Goal: Information Seeking & Learning: Learn about a topic

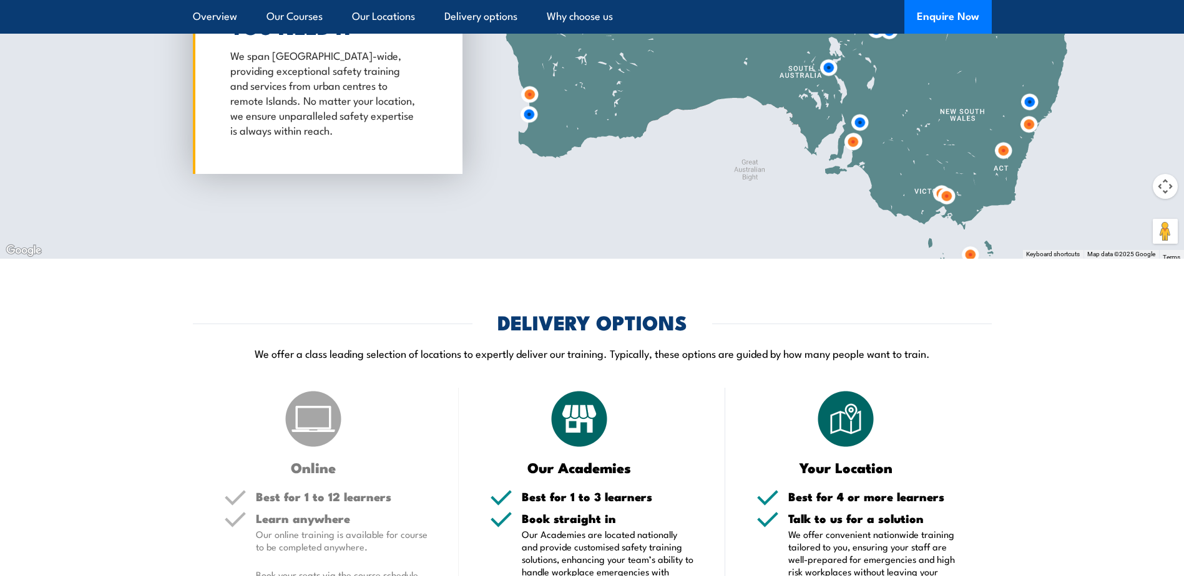
scroll to position [1571, 0]
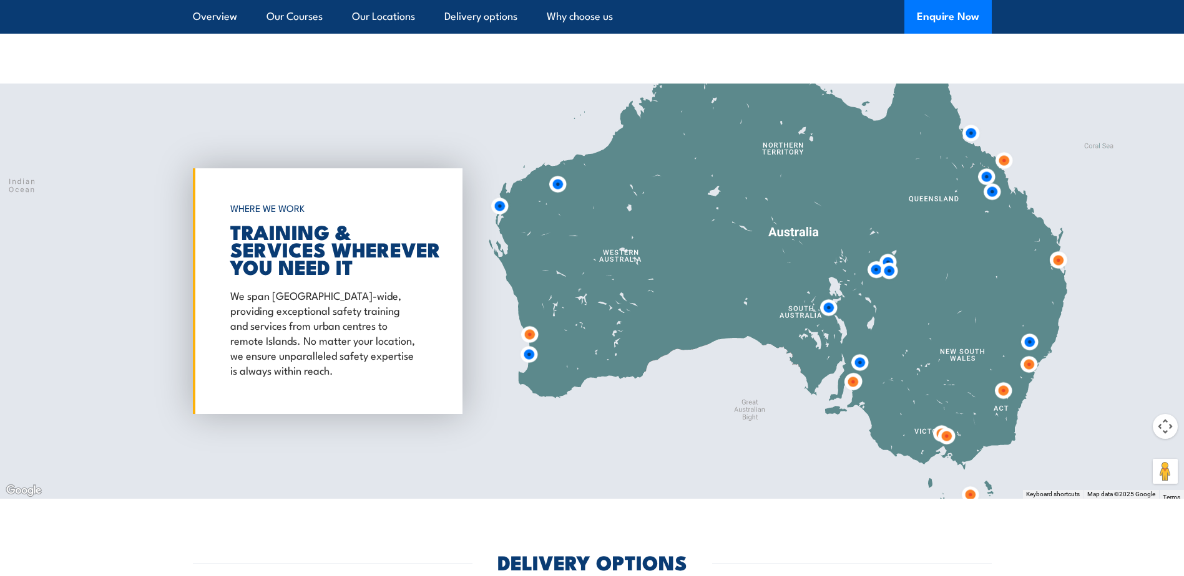
click at [850, 371] on img at bounding box center [852, 382] width 23 height 23
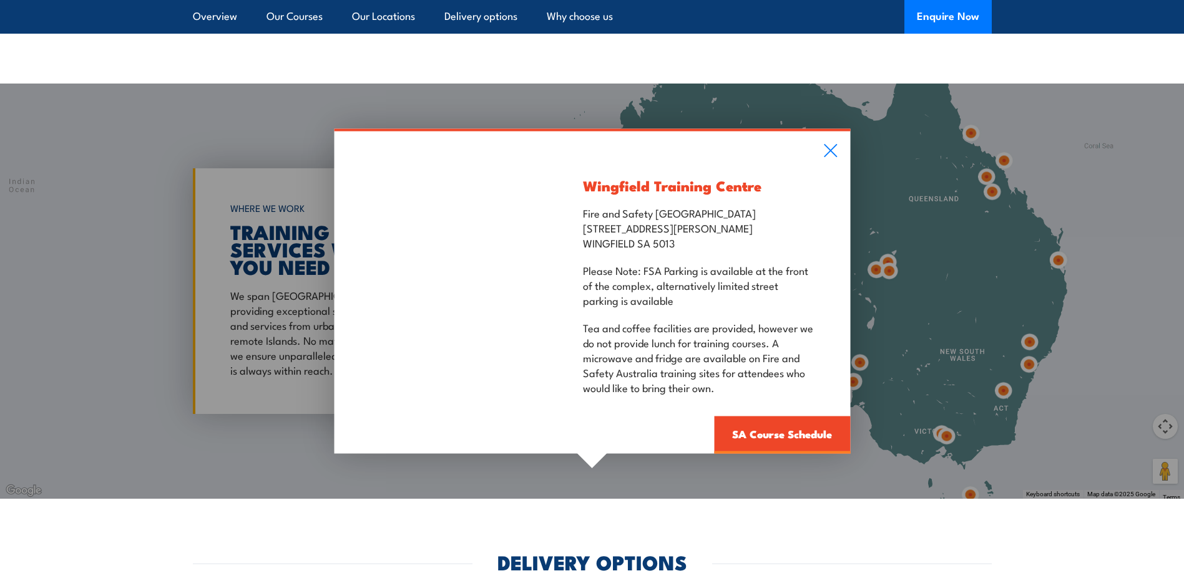
click at [830, 132] on div "Wingfield Training Centre Fire and Safety Australia Unit 3, 259 Hanson Road WIN…" at bounding box center [698, 293] width 301 height 323
click at [834, 148] on div "Wingfield Training Centre Fire and Safety Australia Unit 3, 259 Hanson Road WIN…" at bounding box center [698, 293] width 301 height 323
click at [829, 144] on icon at bounding box center [830, 150] width 13 height 13
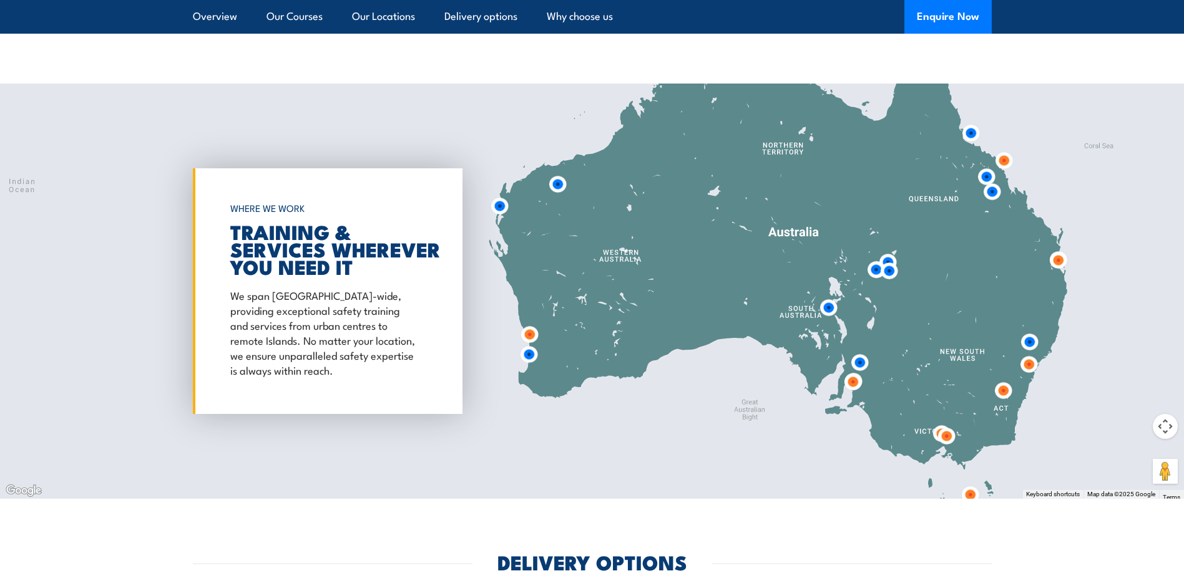
click at [528, 343] on img at bounding box center [528, 354] width 23 height 23
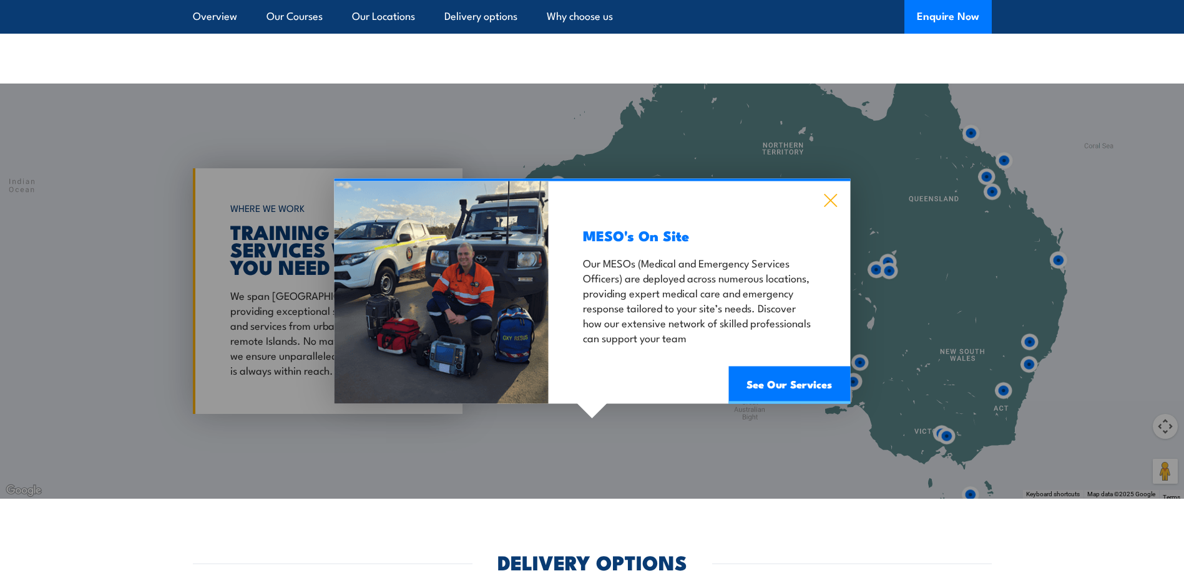
drag, startPoint x: 839, startPoint y: 175, endPoint x: 830, endPoint y: 183, distance: 11.5
click at [837, 182] on div "MESO's On Site Our MESOs (Medical and Emergency Services Officers) are deployed…" at bounding box center [698, 293] width 301 height 223
click at [830, 194] on icon at bounding box center [830, 201] width 14 height 14
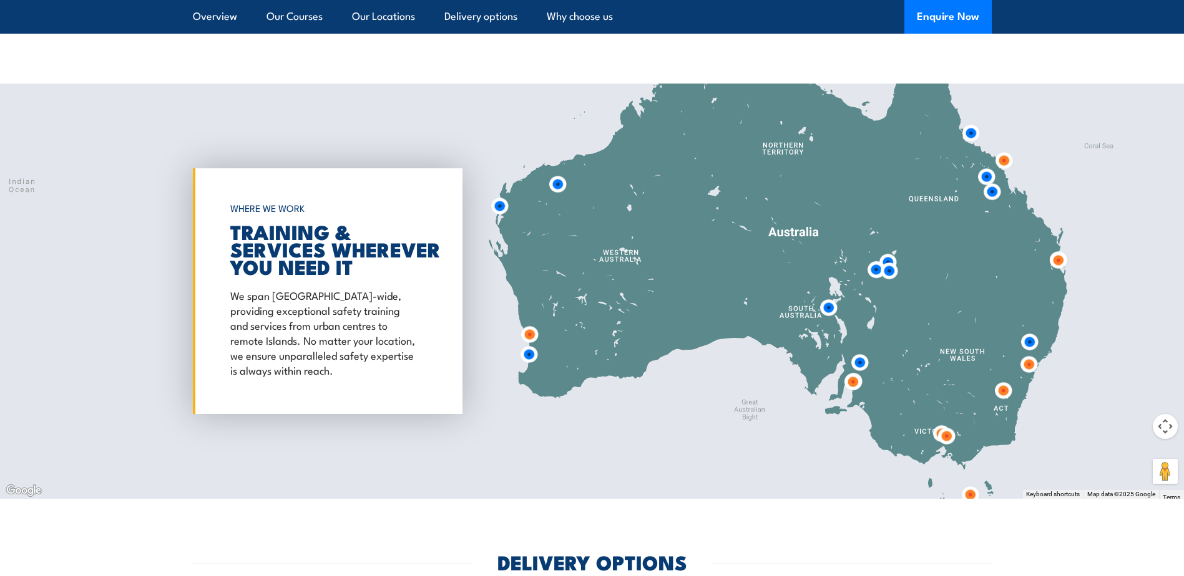
click at [531, 323] on img at bounding box center [529, 334] width 23 height 23
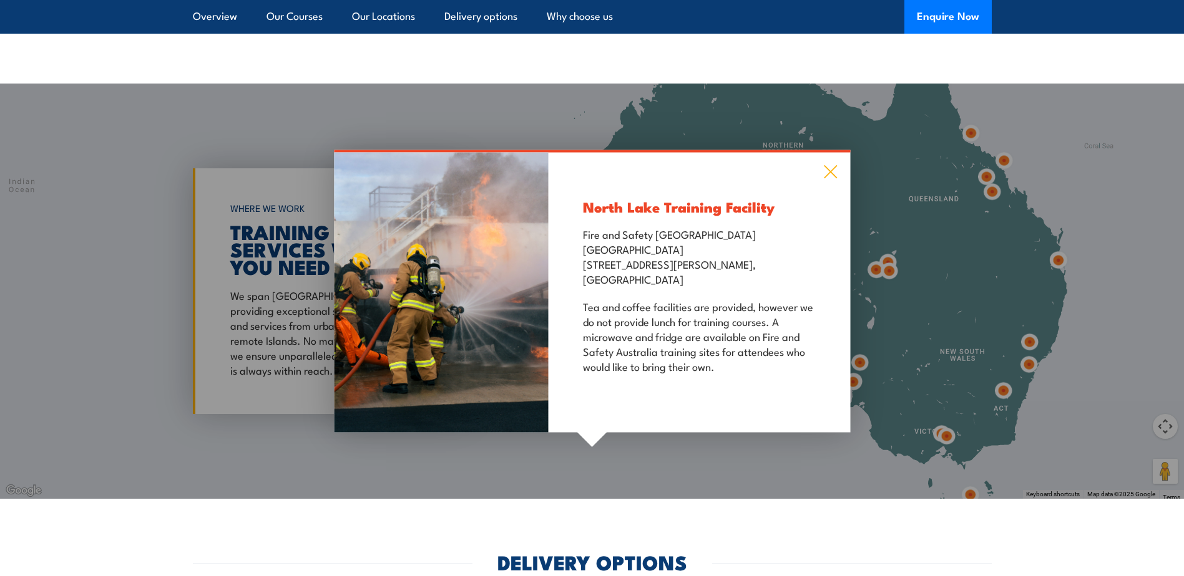
click at [832, 165] on icon at bounding box center [830, 171] width 13 height 13
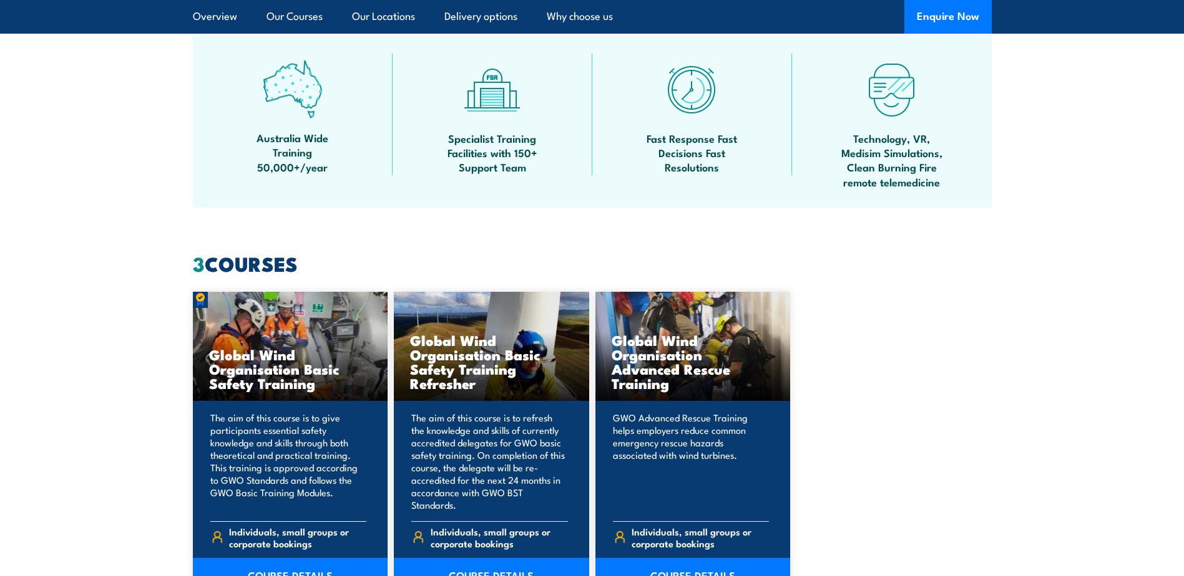
scroll to position [1072, 0]
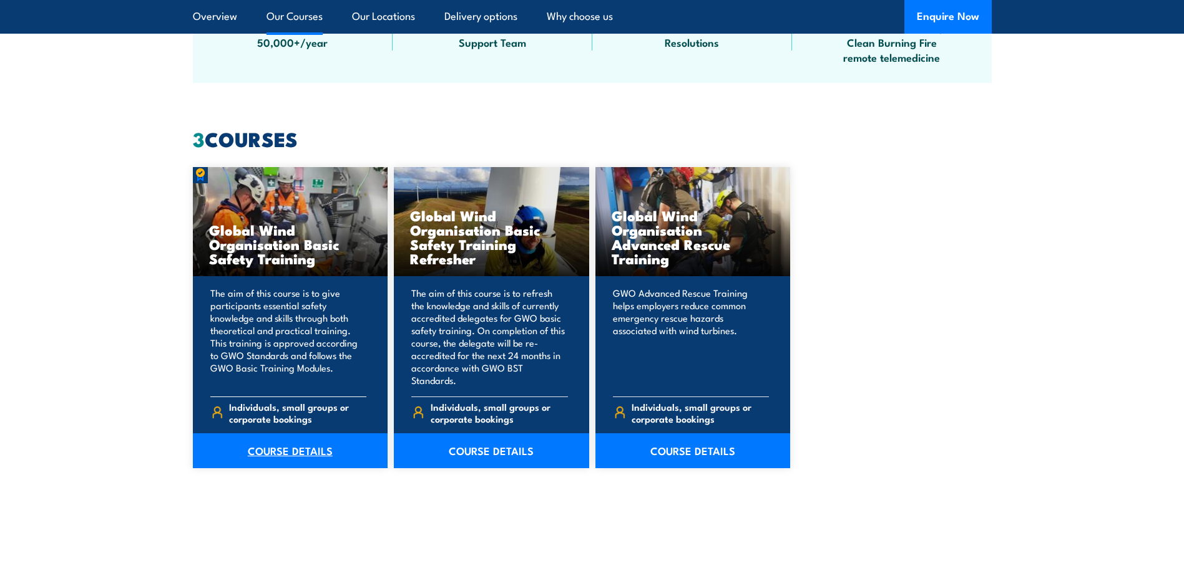
click at [286, 445] on link "COURSE DETAILS" at bounding box center [290, 451] width 195 height 35
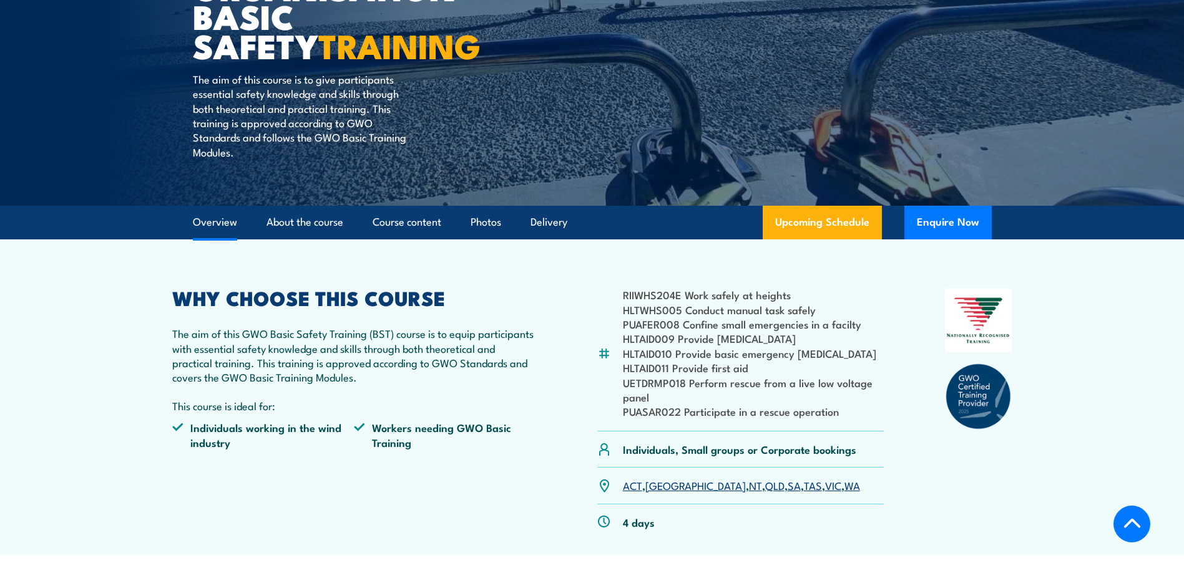
scroll to position [374, 0]
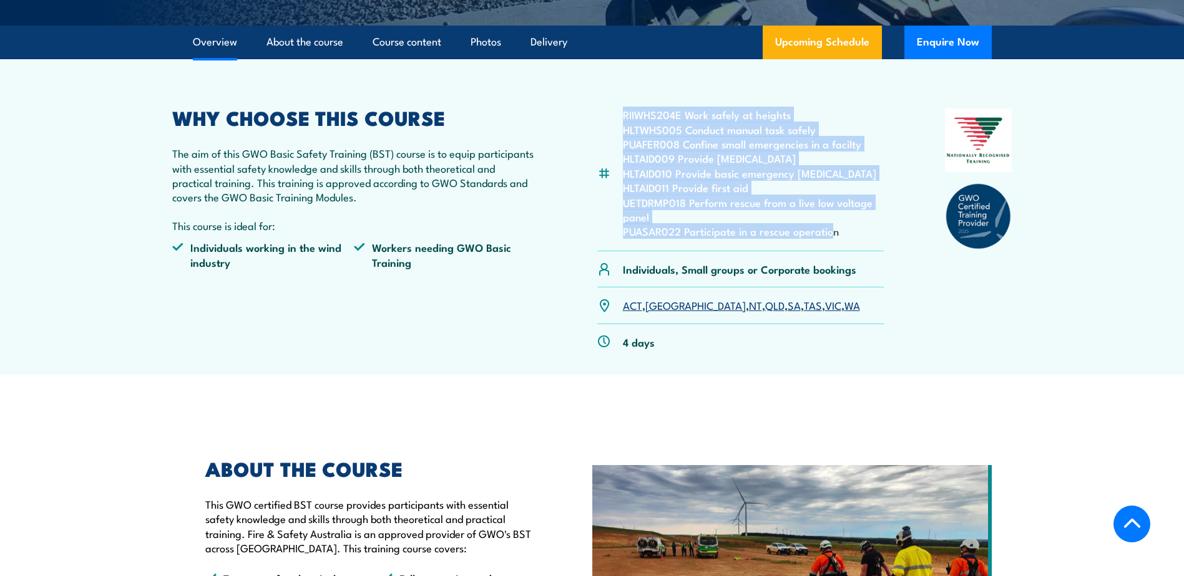
drag, startPoint x: 832, startPoint y: 233, endPoint x: 616, endPoint y: 116, distance: 245.1
click at [616, 116] on div "RIIWHS204E Work safely at heights HLTWHS005 Conduct manual task safely PUAFER00…" at bounding box center [740, 180] width 287 height 143
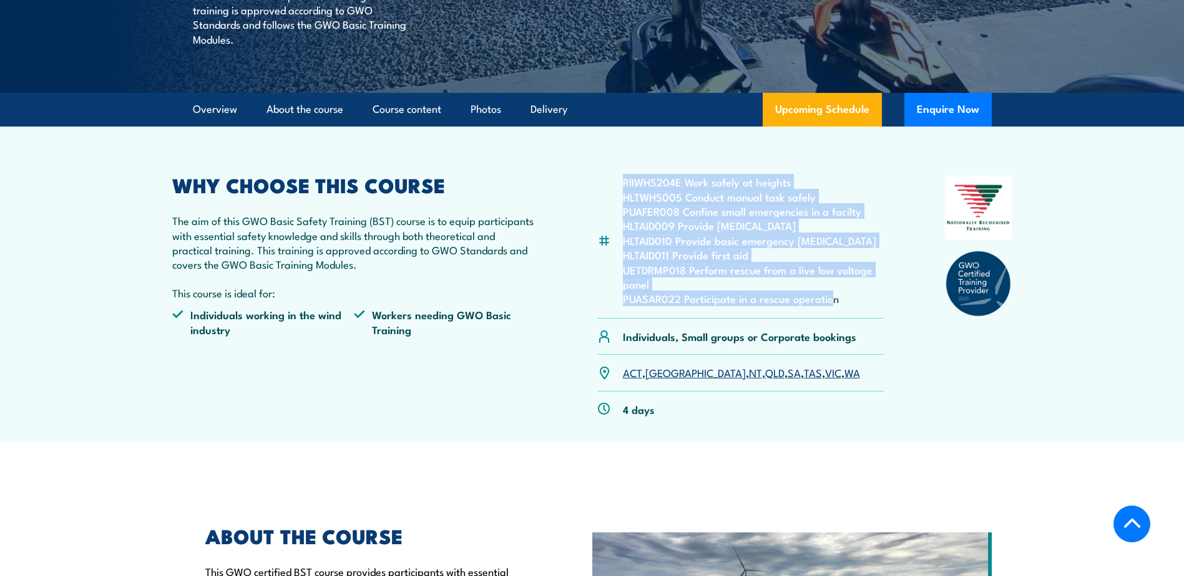
scroll to position [125, 0]
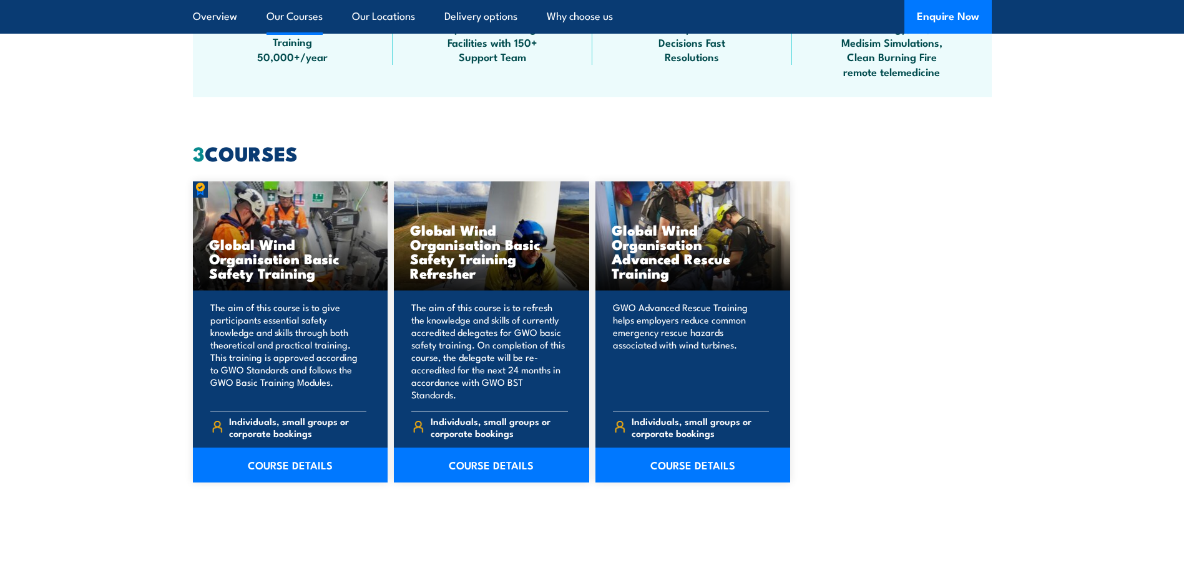
scroll to position [1072, 0]
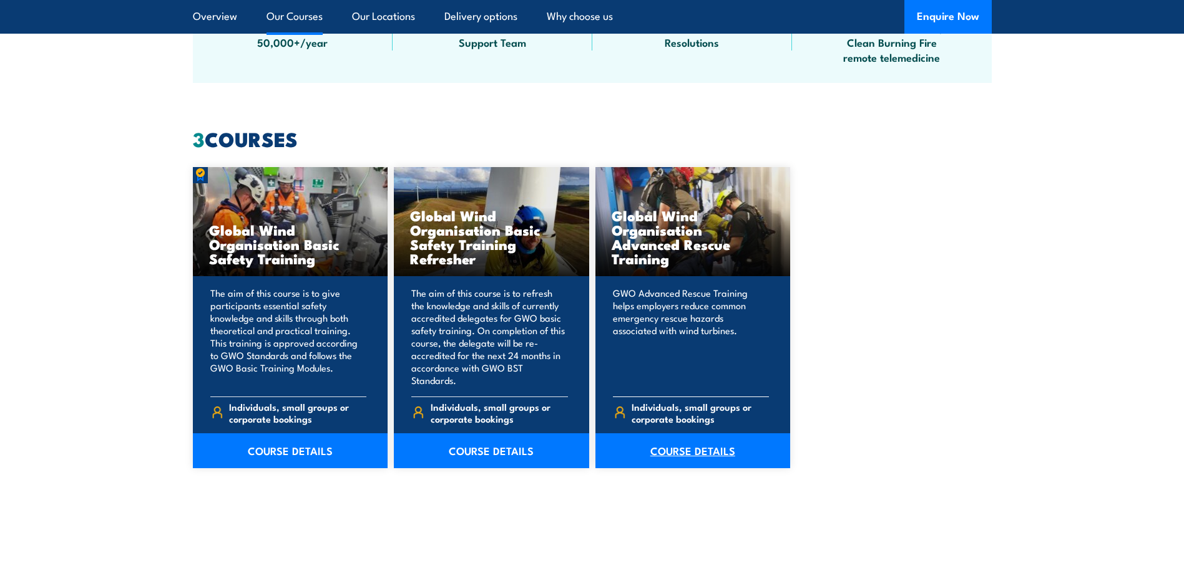
click at [669, 434] on link "COURSE DETAILS" at bounding box center [692, 451] width 195 height 35
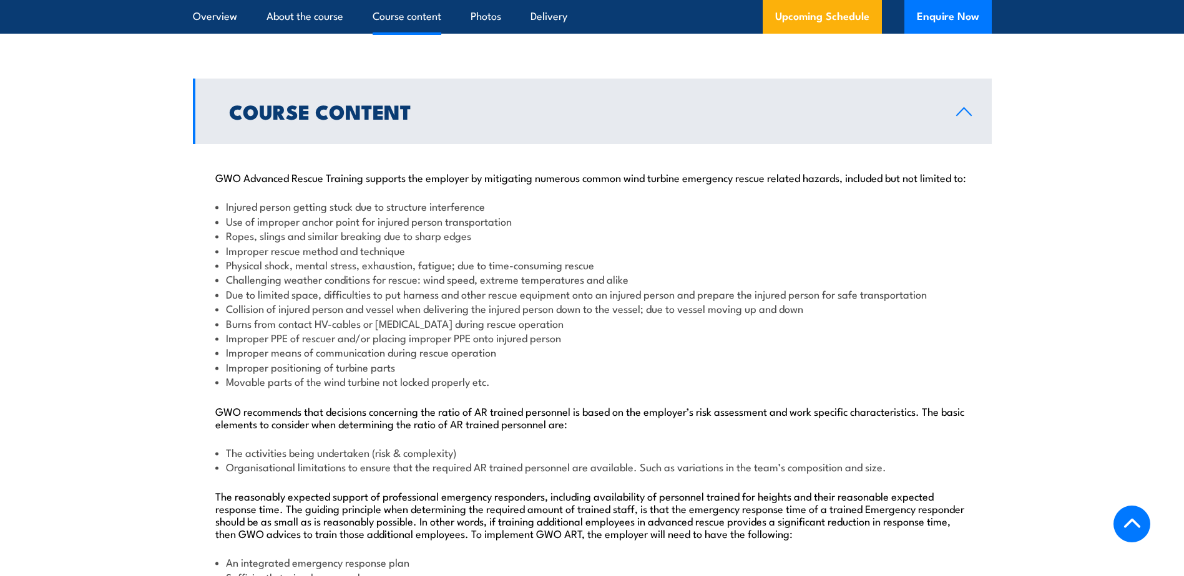
scroll to position [980, 0]
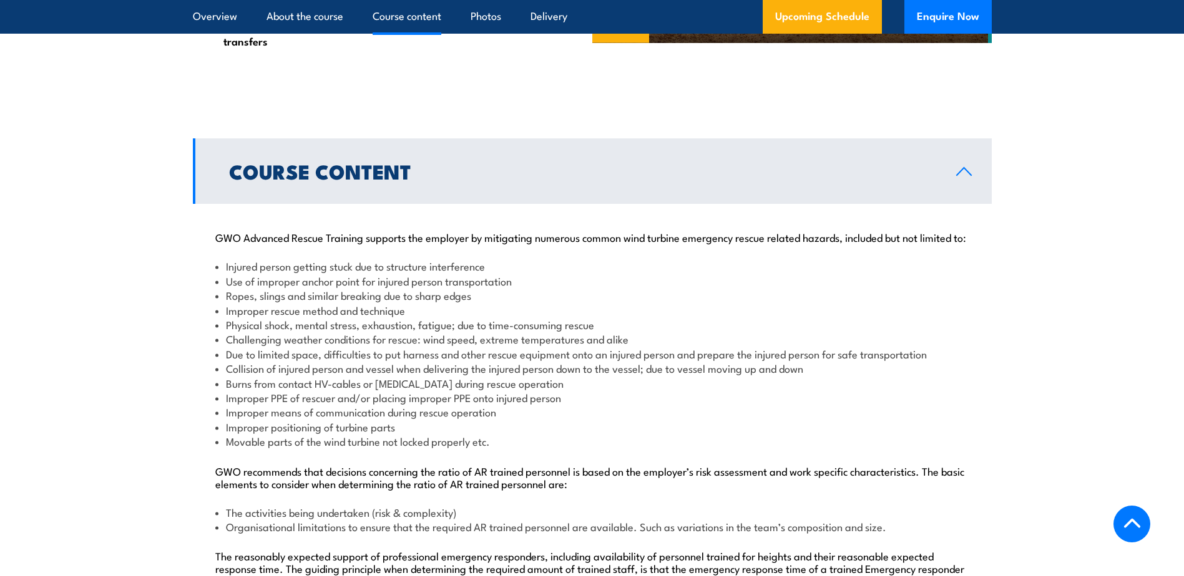
click at [703, 189] on link "Course Content" at bounding box center [592, 172] width 799 height 66
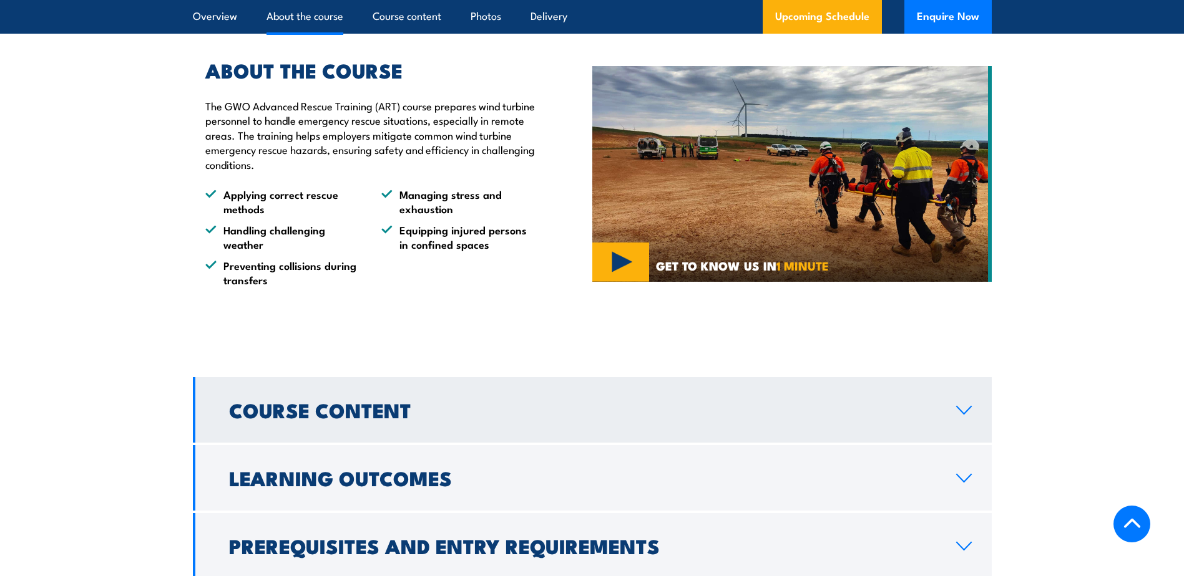
scroll to position [918, 0]
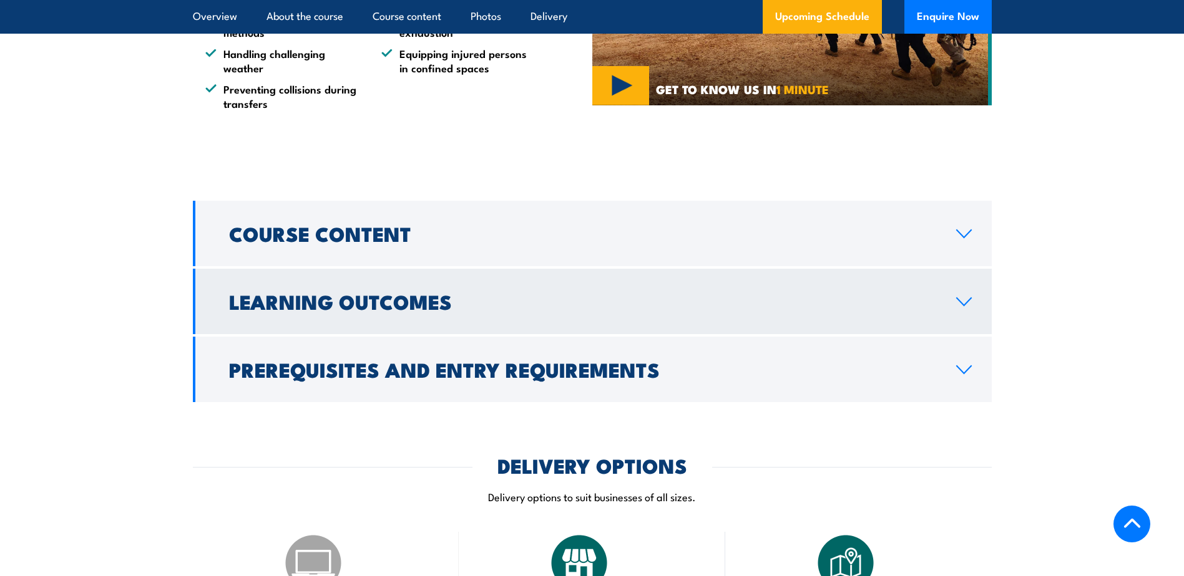
click at [594, 312] on link "Learning Outcomes" at bounding box center [592, 302] width 799 height 66
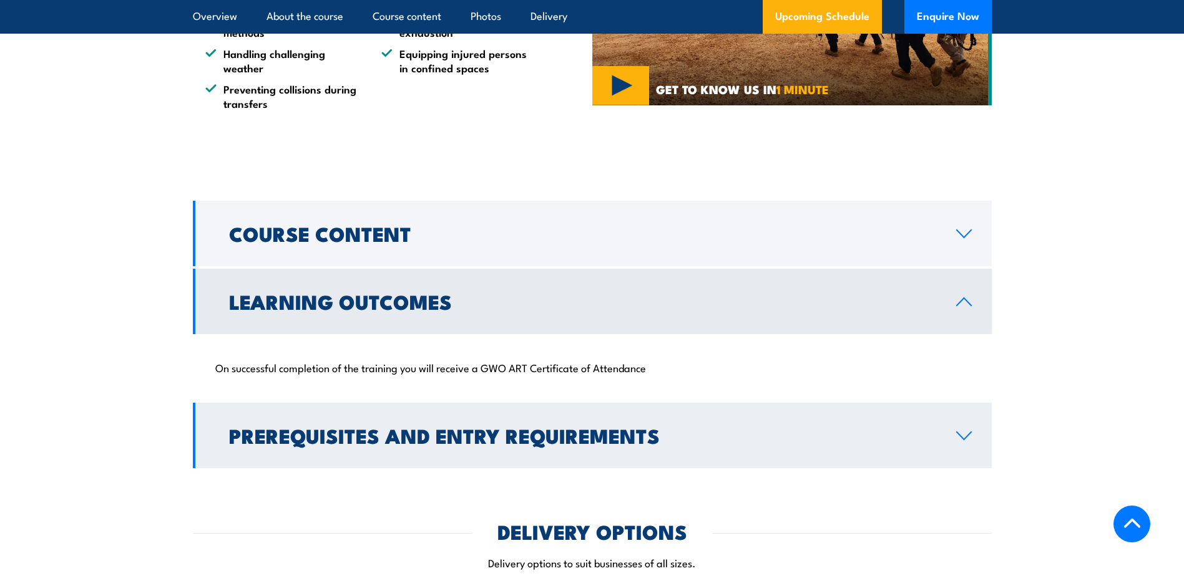
click at [548, 427] on h2 "Prerequisites and Entry Requirements" at bounding box center [582, 435] width 707 height 17
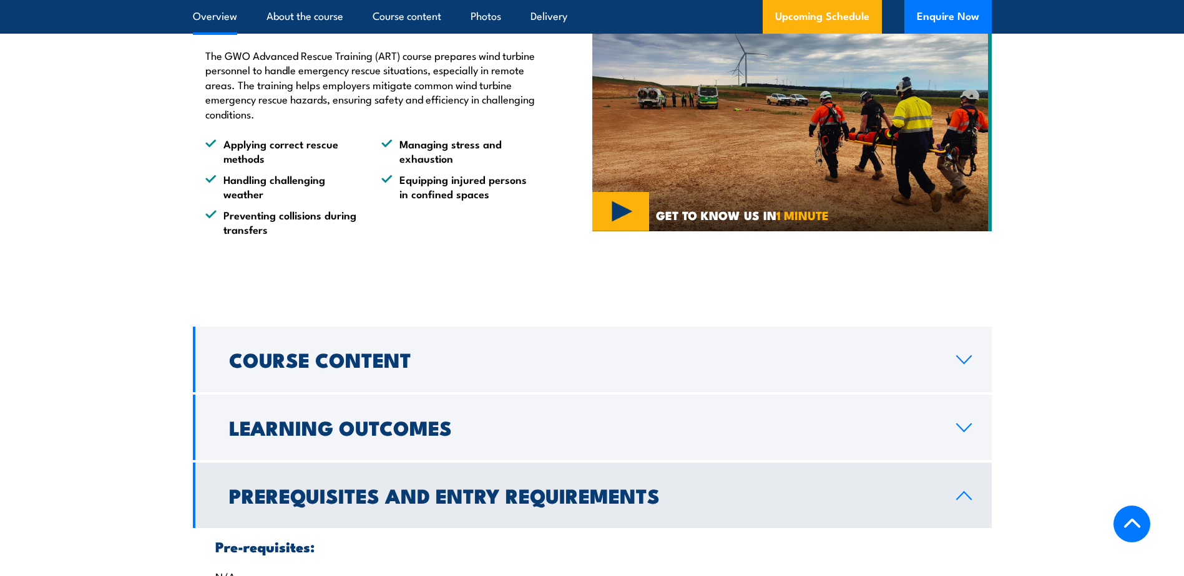
scroll to position [543, 0]
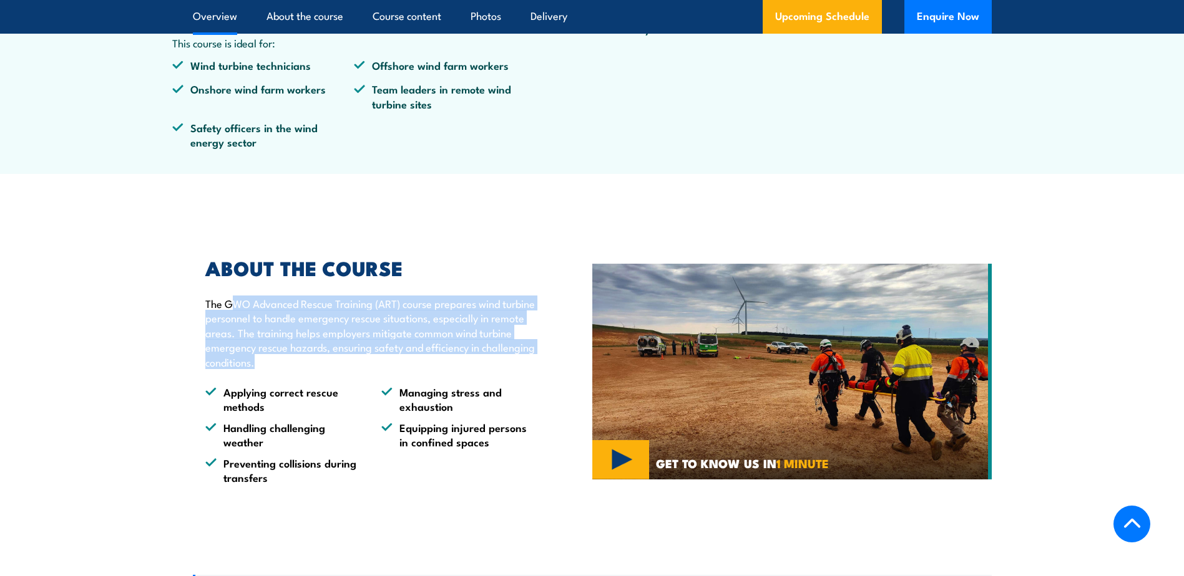
drag, startPoint x: 234, startPoint y: 305, endPoint x: 437, endPoint y: 359, distance: 209.9
click at [440, 358] on p "The GWO Advanced Rescue Training (ART) course prepares wind turbine personnel t…" at bounding box center [369, 332] width 329 height 73
drag, startPoint x: 437, startPoint y: 359, endPoint x: 383, endPoint y: 369, distance: 54.5
click at [384, 369] on p "The GWO Advanced Rescue Training (ART) course prepares wind turbine personnel t…" at bounding box center [369, 332] width 329 height 73
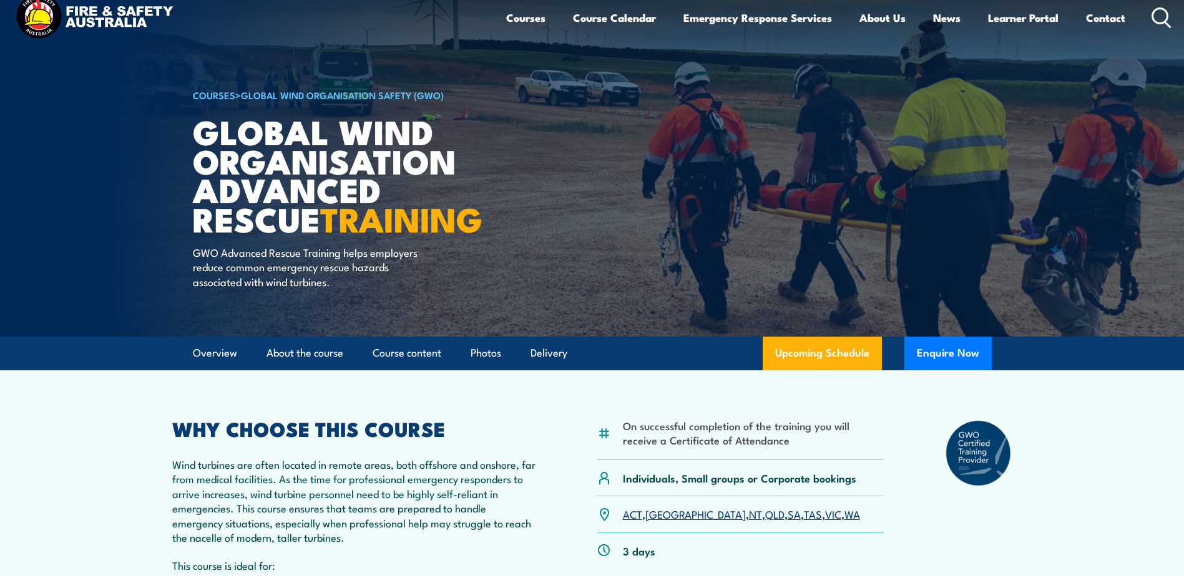
scroll to position [0, 0]
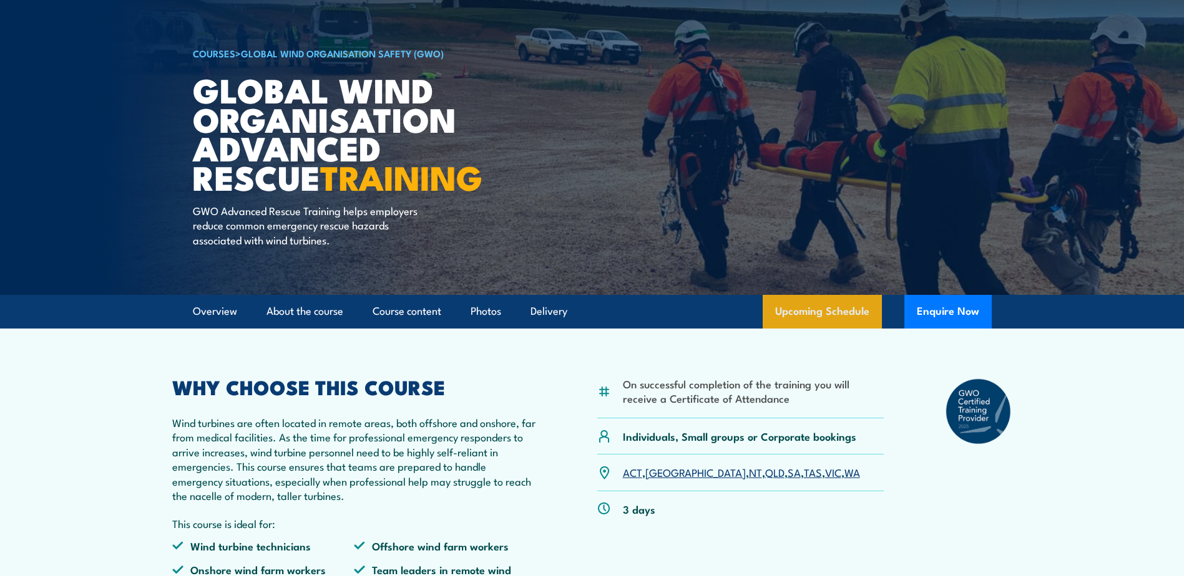
click at [826, 316] on link "Upcoming Schedule" at bounding box center [821, 312] width 119 height 34
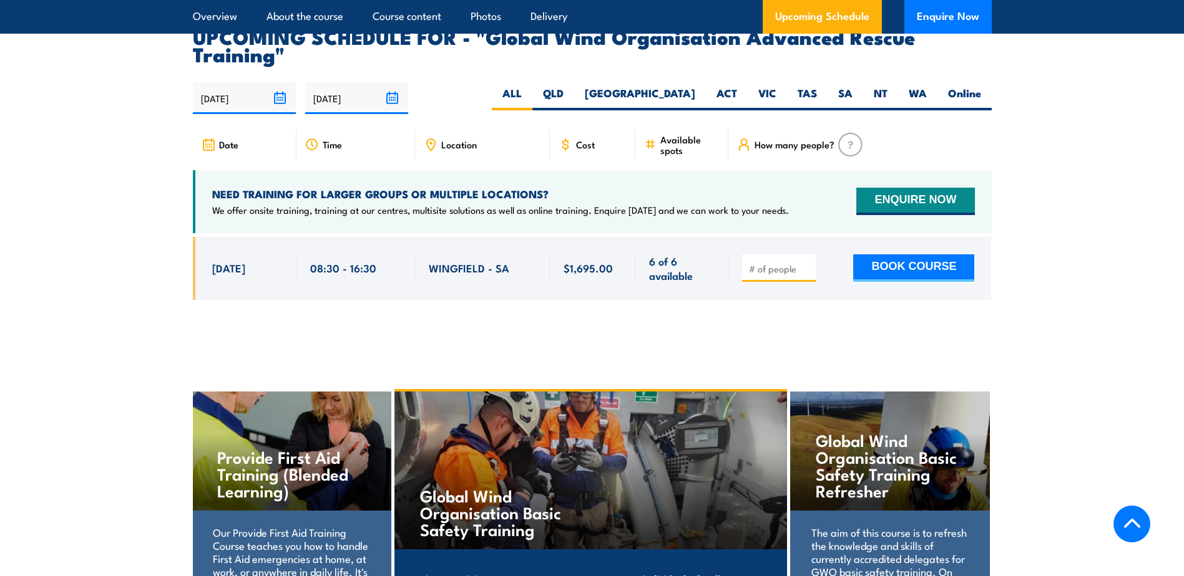
scroll to position [2047, 0]
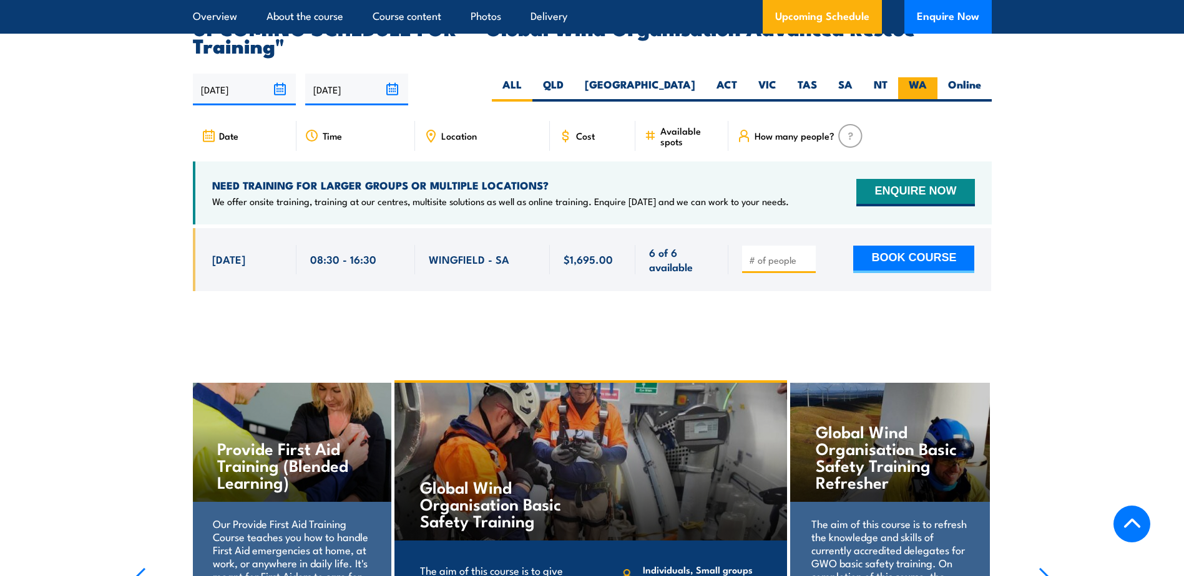
click at [902, 77] on label "WA" at bounding box center [917, 89] width 39 height 24
click at [926, 77] on input "WA" at bounding box center [930, 81] width 8 height 8
radio input "true"
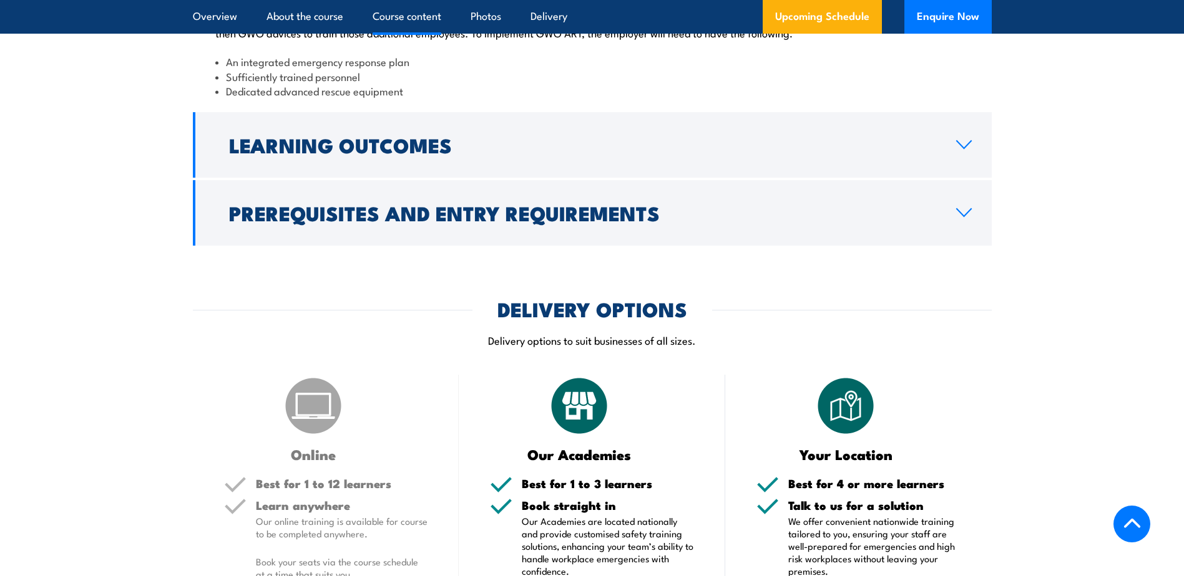
scroll to position [1523, 0]
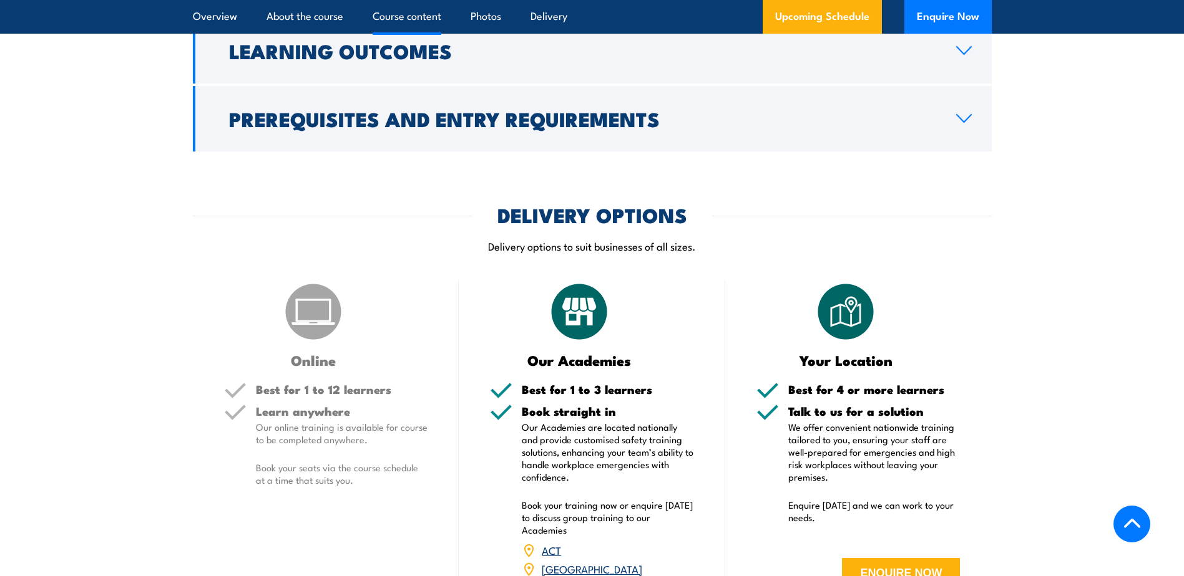
scroll to position [1648, 0]
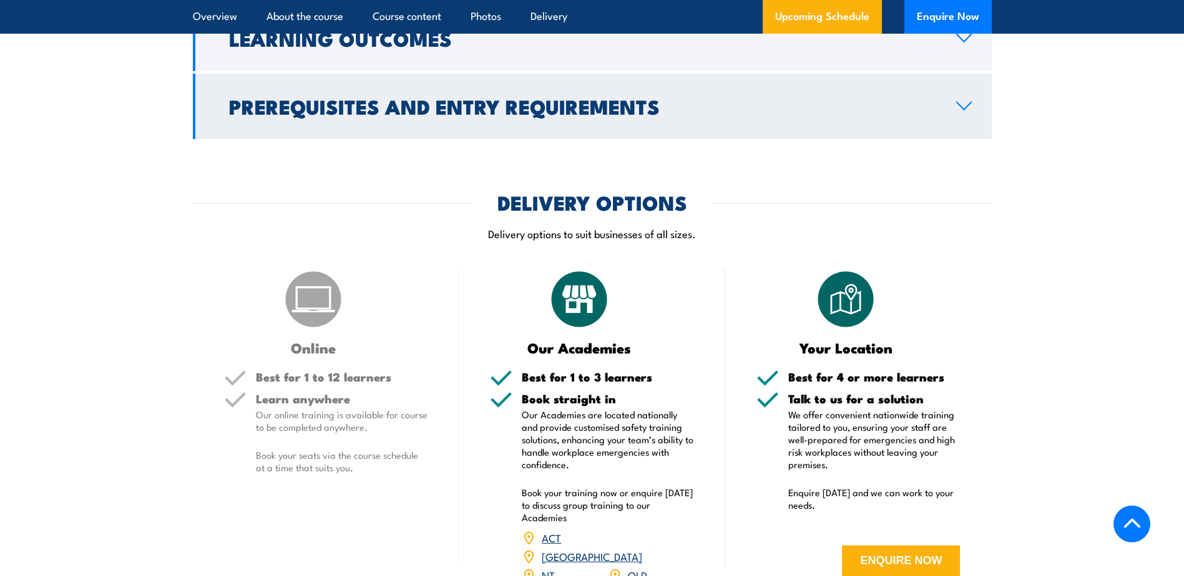
click at [967, 124] on link "Prerequisites and Entry Requirements" at bounding box center [592, 107] width 799 height 66
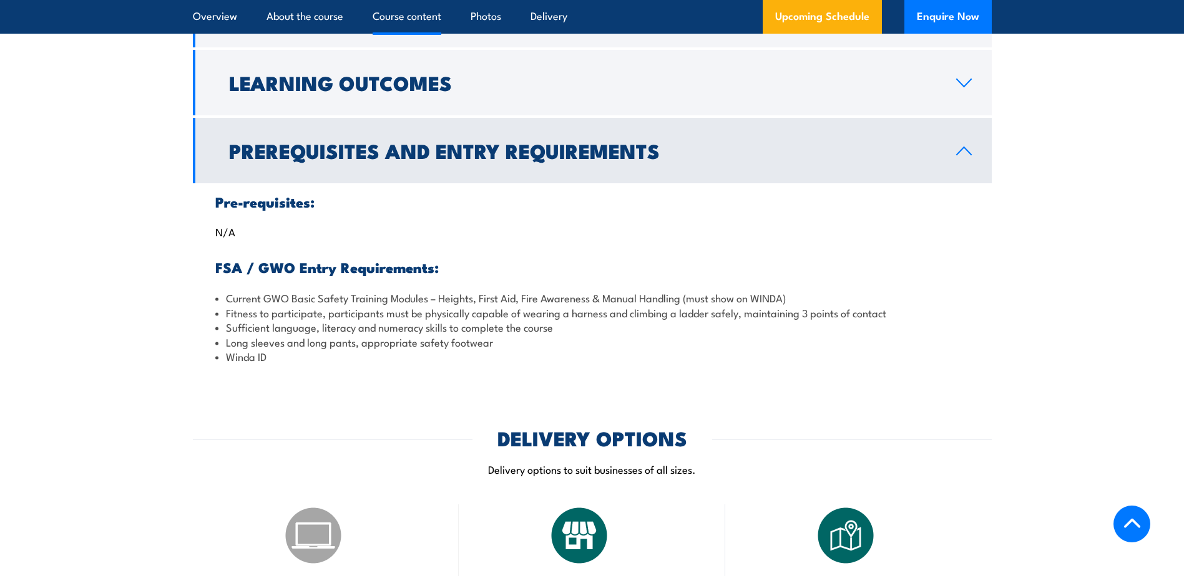
scroll to position [991, 0]
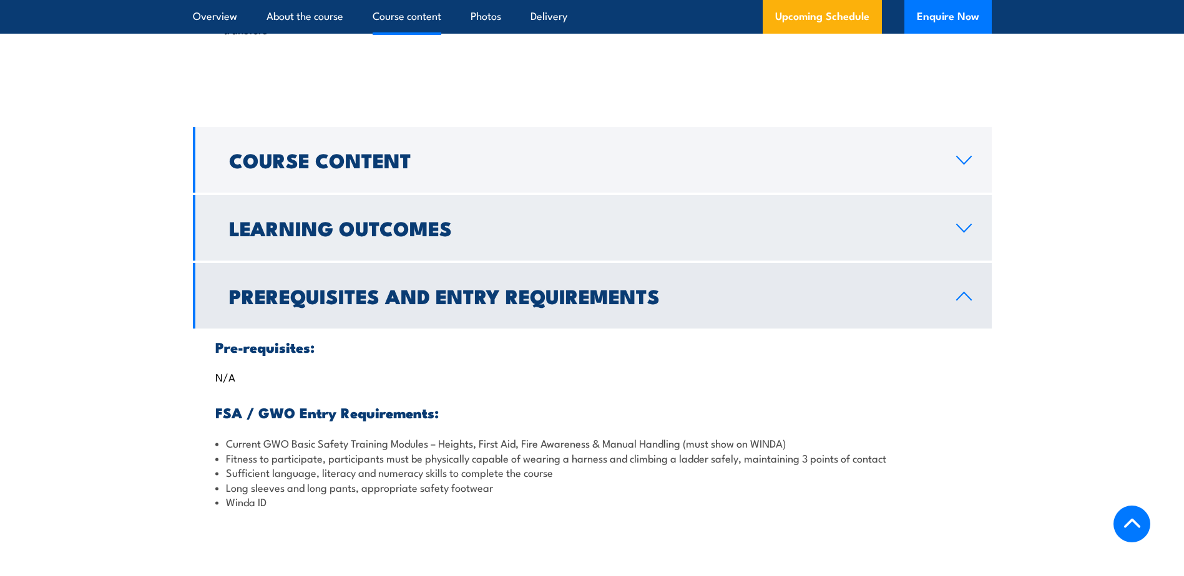
click at [961, 220] on link "Learning Outcomes" at bounding box center [592, 228] width 799 height 66
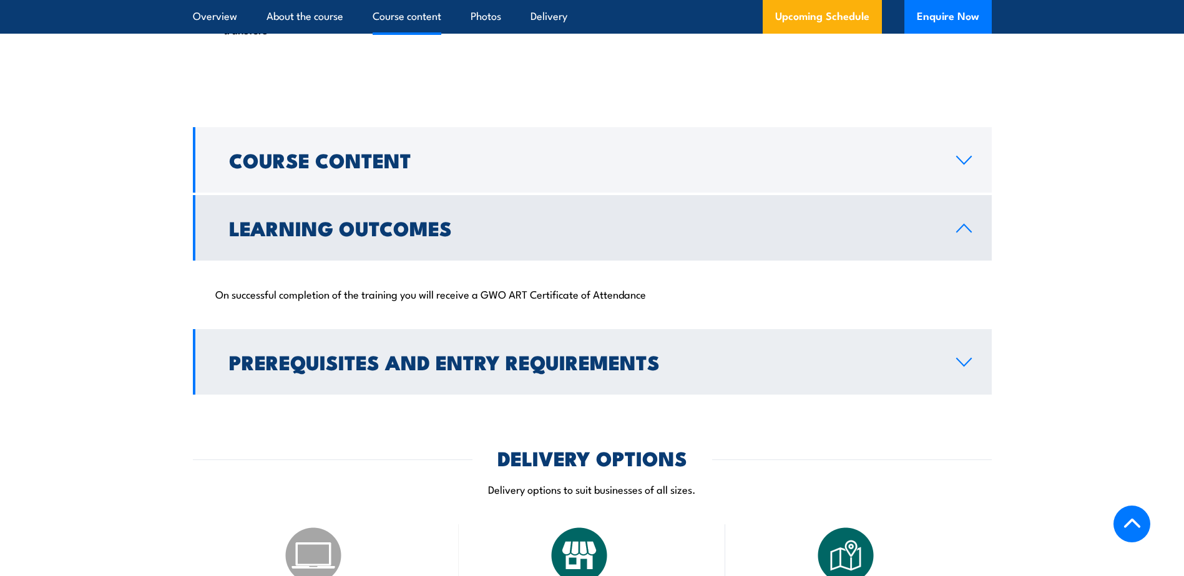
click at [963, 373] on link "Prerequisites and Entry Requirements" at bounding box center [592, 362] width 799 height 66
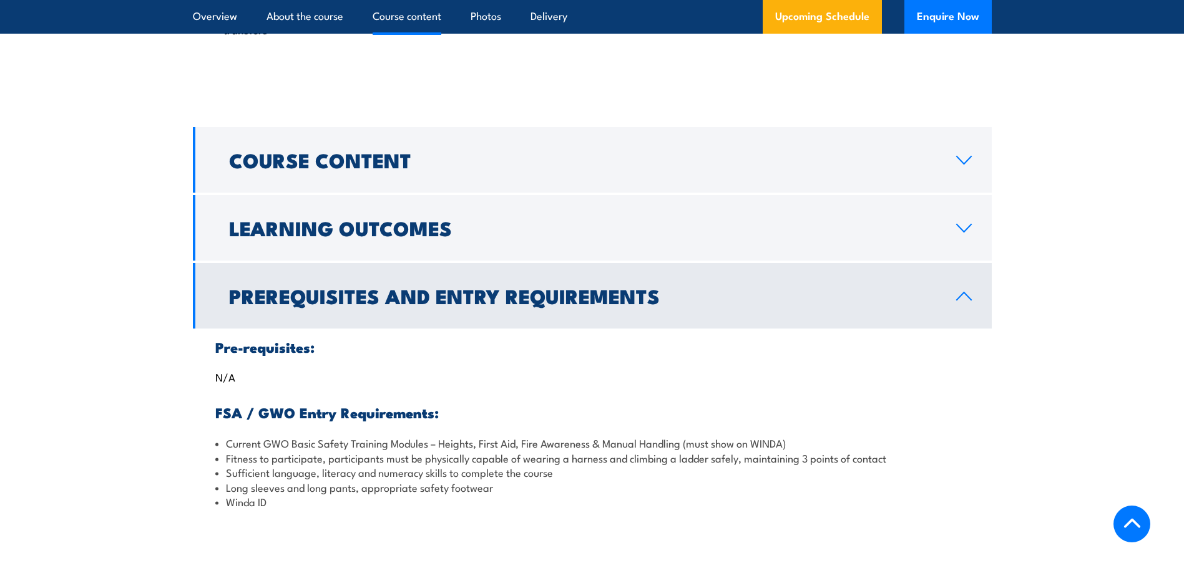
click at [963, 296] on icon at bounding box center [963, 296] width 17 height 10
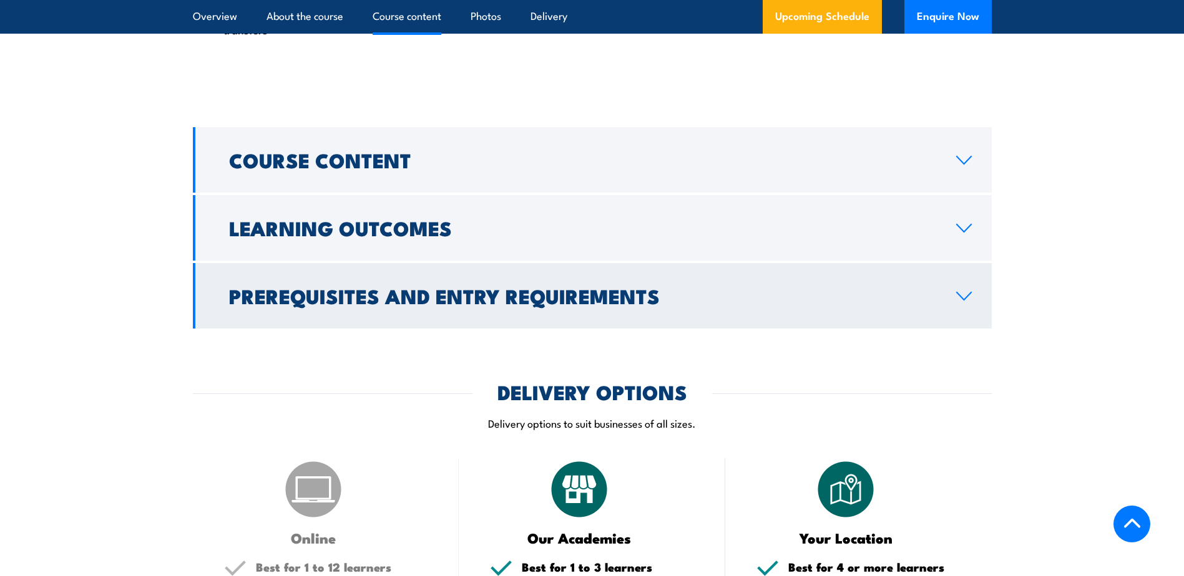
click at [969, 287] on link "Prerequisites and Entry Requirements" at bounding box center [592, 296] width 799 height 66
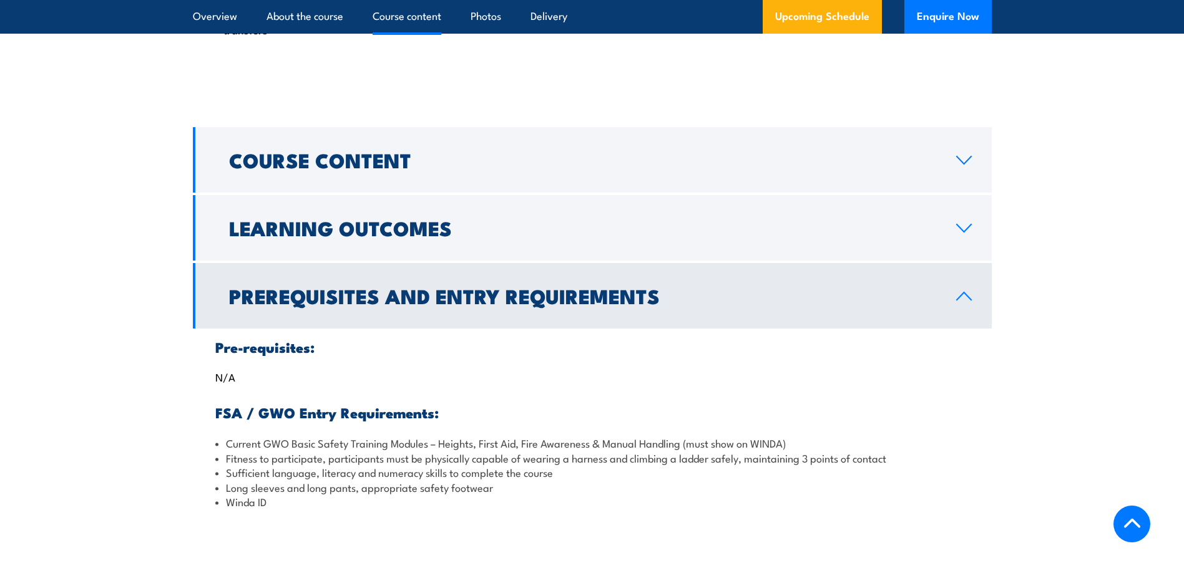
click at [963, 295] on icon at bounding box center [963, 296] width 17 height 10
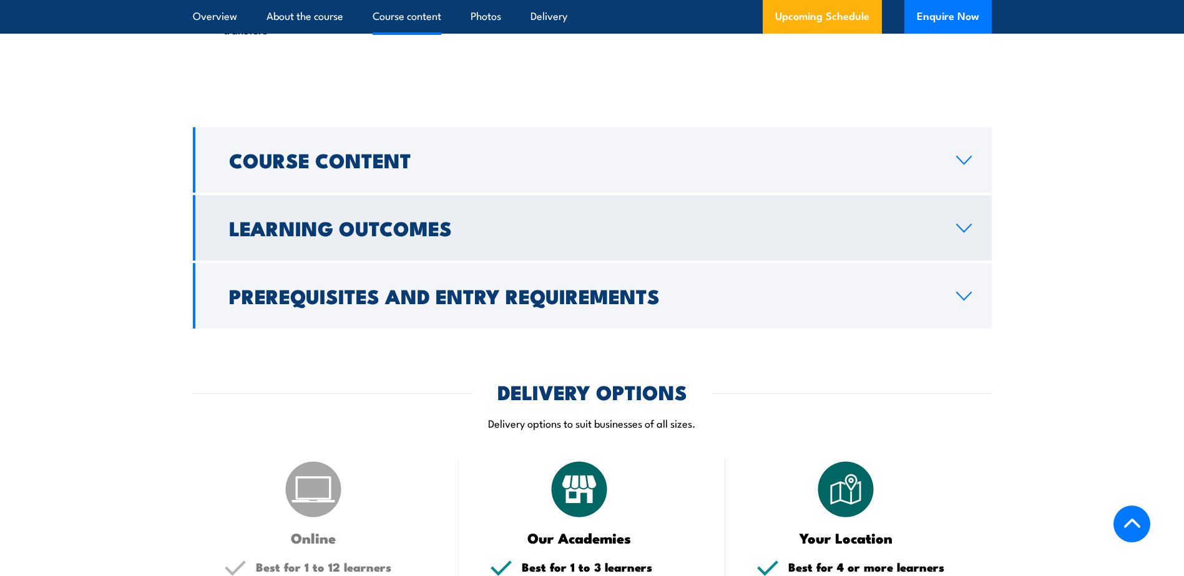
click at [964, 236] on link "Learning Outcomes" at bounding box center [592, 228] width 799 height 66
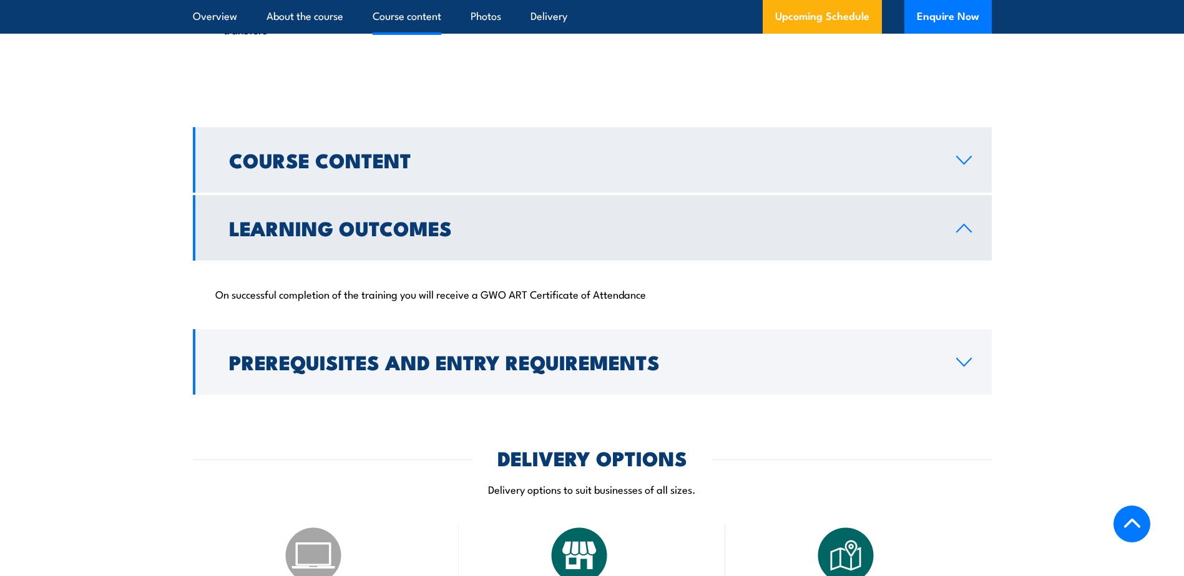
click at [956, 168] on link "Course Content" at bounding box center [592, 160] width 799 height 66
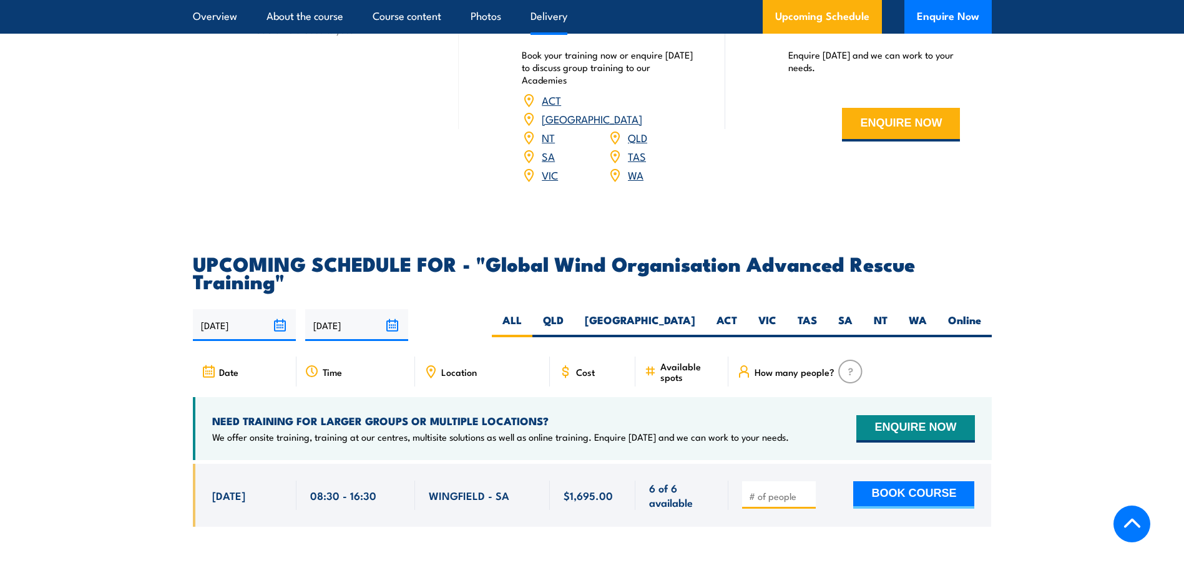
scroll to position [2052, 0]
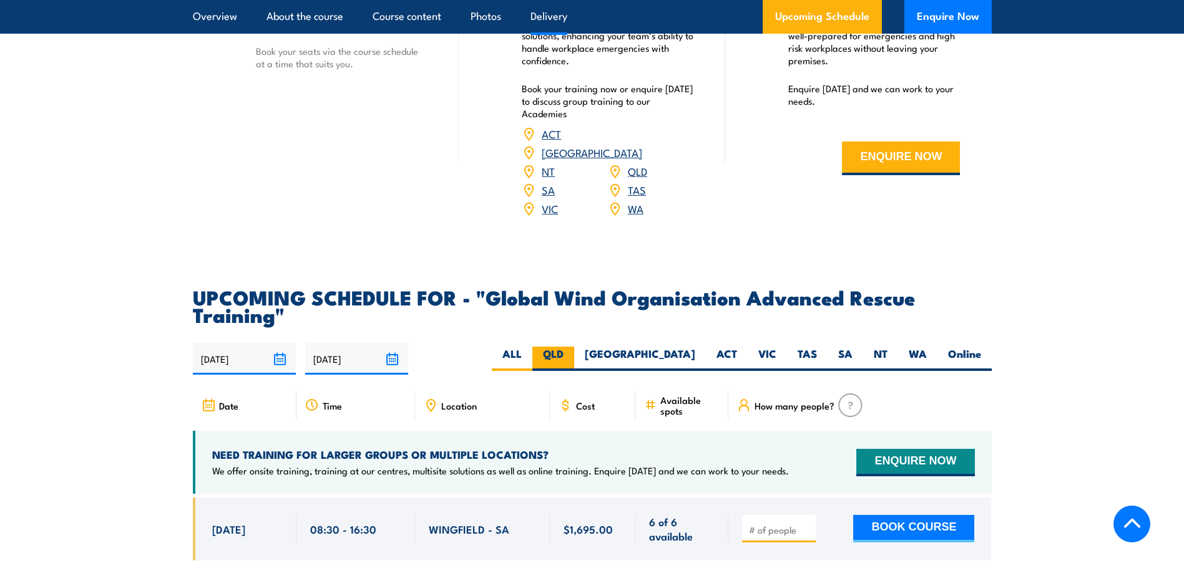
click at [574, 352] on label "QLD" at bounding box center [553, 359] width 42 height 24
click at [571, 352] on input "QLD" at bounding box center [567, 351] width 8 height 8
radio input "true"
click at [683, 347] on label "[GEOGRAPHIC_DATA]" at bounding box center [640, 359] width 132 height 24
click at [695, 347] on input "[GEOGRAPHIC_DATA]" at bounding box center [699, 351] width 8 height 8
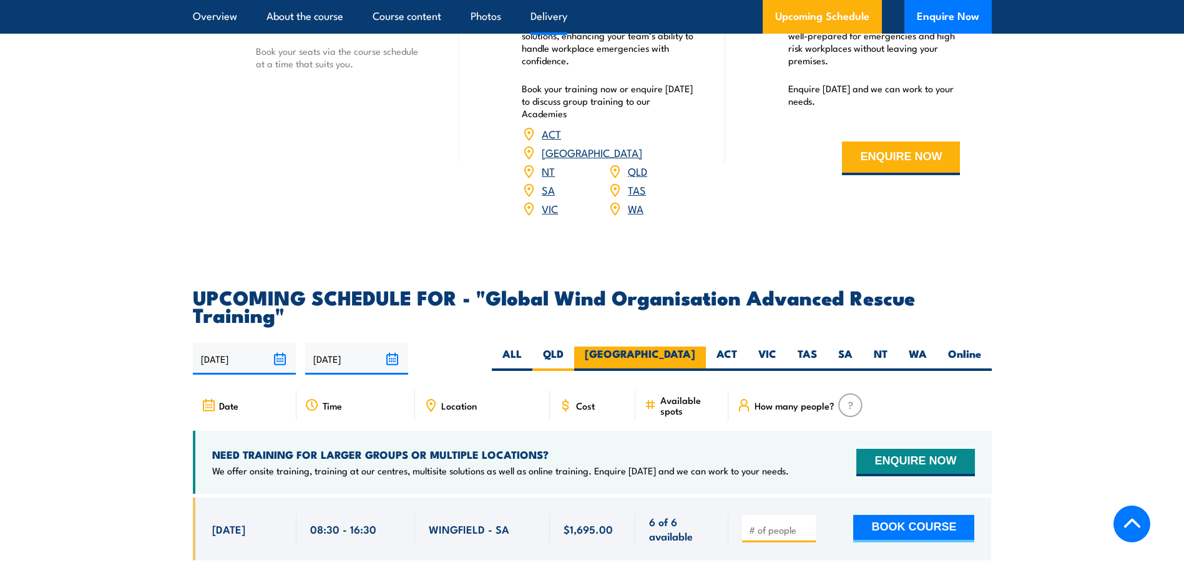
radio input "true"
click at [729, 349] on label "ACT" at bounding box center [727, 359] width 42 height 24
click at [737, 349] on input "ACT" at bounding box center [741, 351] width 8 height 8
radio input "true"
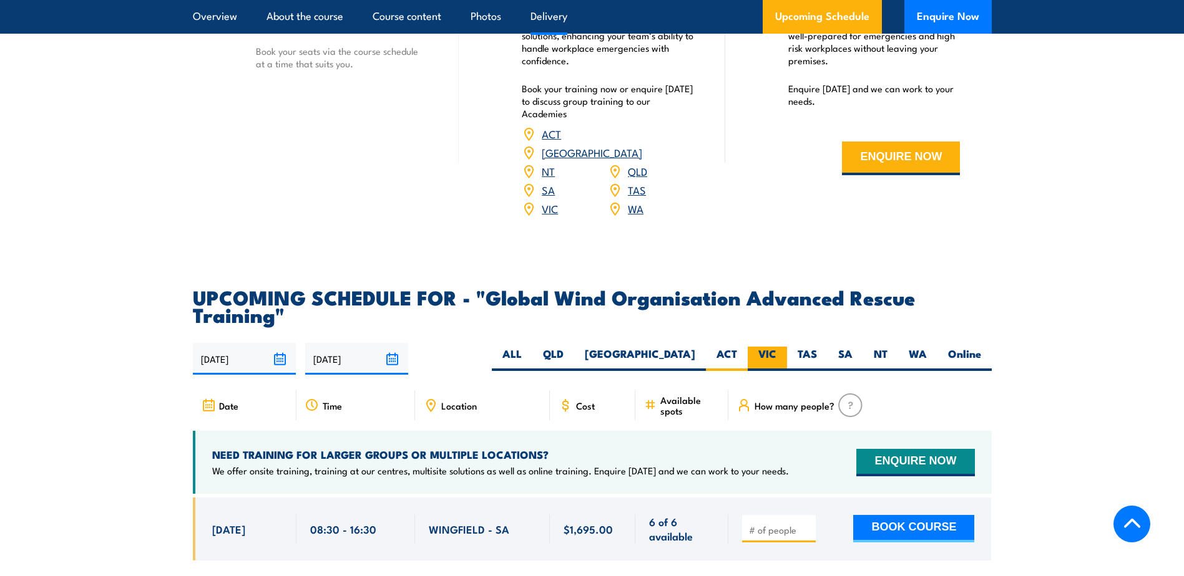
click at [769, 348] on label "VIC" at bounding box center [766, 359] width 39 height 24
click at [776, 348] on input "VIC" at bounding box center [780, 351] width 8 height 8
radio input "true"
click at [803, 347] on label "TAS" at bounding box center [807, 359] width 41 height 24
click at [817, 347] on input "TAS" at bounding box center [821, 351] width 8 height 8
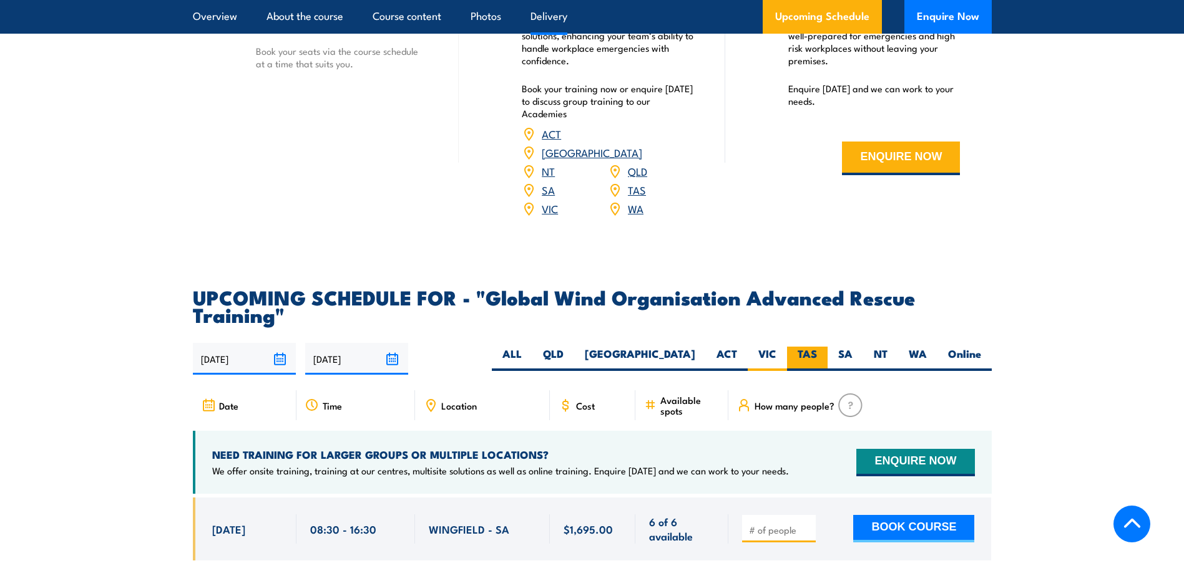
radio input "true"
click at [837, 348] on label "SA" at bounding box center [845, 359] width 36 height 24
click at [852, 348] on input "SA" at bounding box center [856, 351] width 8 height 8
radio input "true"
click at [893, 357] on label "NT" at bounding box center [880, 359] width 35 height 24
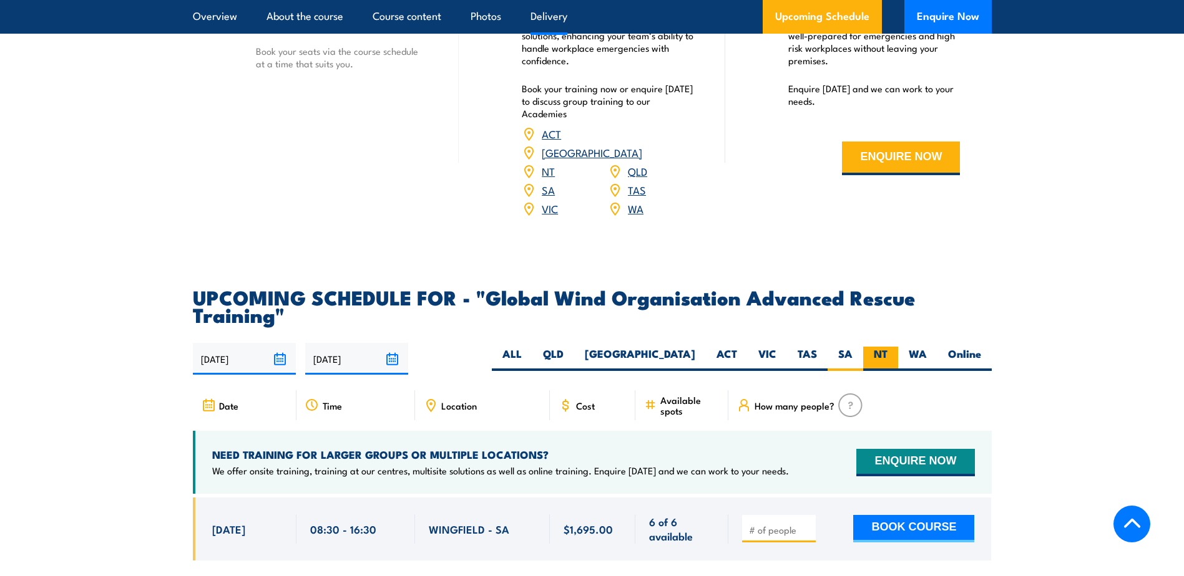
click at [893, 355] on input "NT" at bounding box center [891, 351] width 8 height 8
radio input "true"
click at [914, 348] on label "WA" at bounding box center [917, 359] width 39 height 24
click at [926, 348] on input "WA" at bounding box center [930, 351] width 8 height 8
radio input "true"
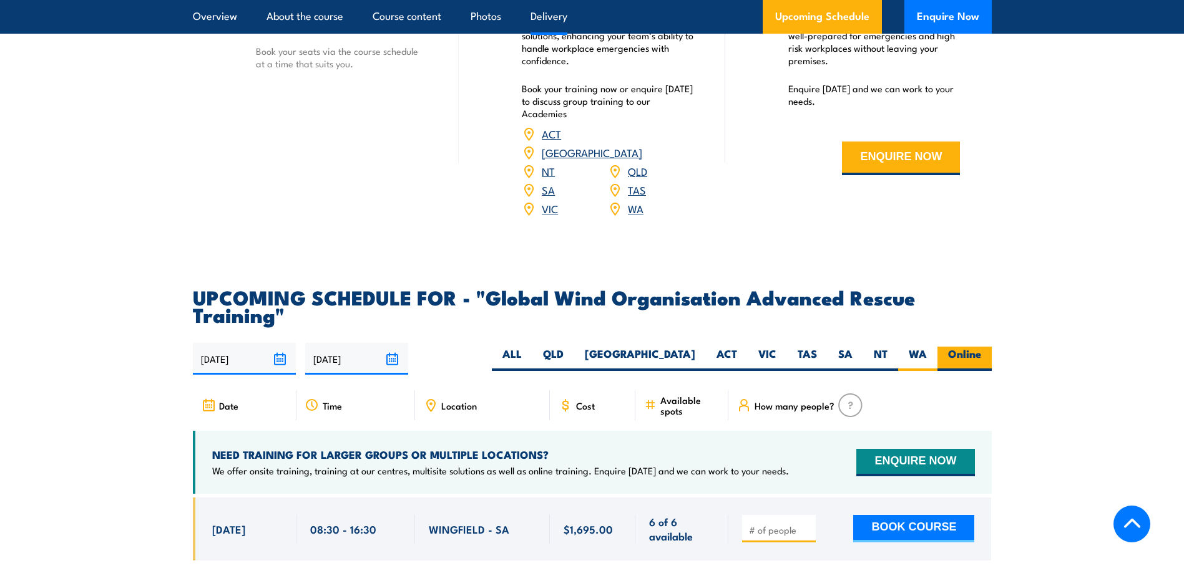
click at [968, 347] on label "Online" at bounding box center [964, 359] width 54 height 24
click at [981, 347] on input "Online" at bounding box center [985, 351] width 8 height 8
radio input "true"
click at [926, 352] on label "WA" at bounding box center [917, 359] width 39 height 24
click at [926, 352] on input "WA" at bounding box center [930, 351] width 8 height 8
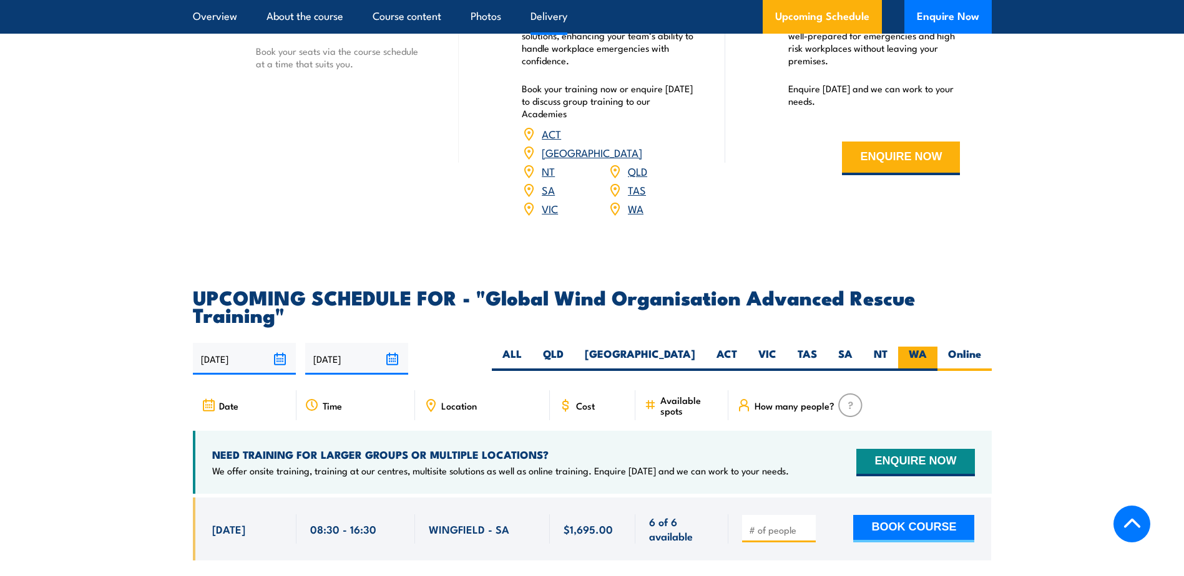
radio input "true"
drag, startPoint x: 1180, startPoint y: 336, endPoint x: 1191, endPoint y: 286, distance: 51.0
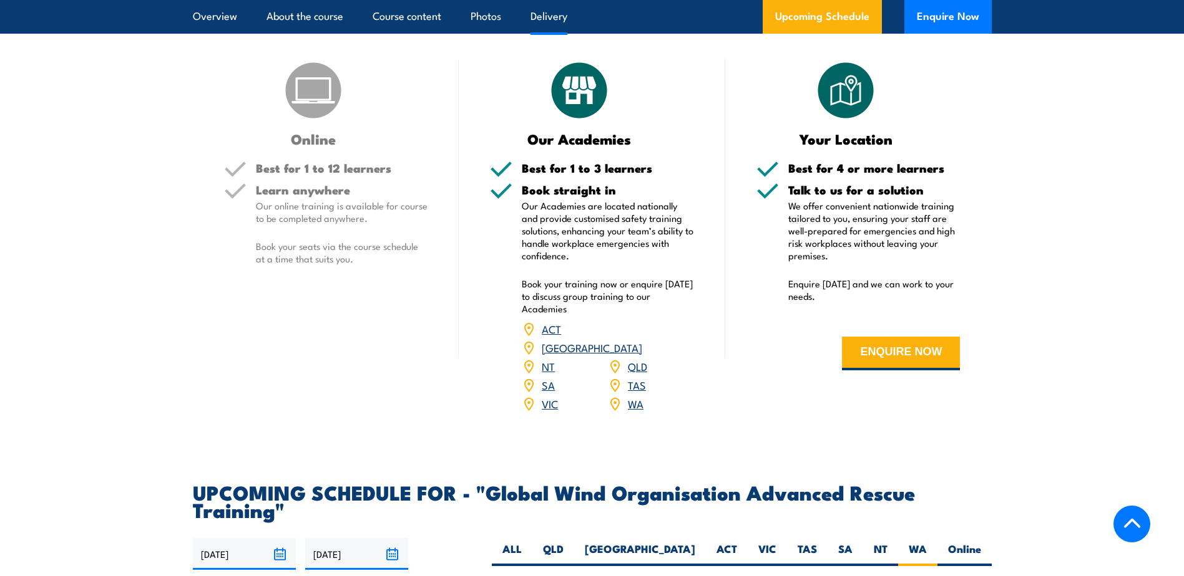
scroll to position [1770, 0]
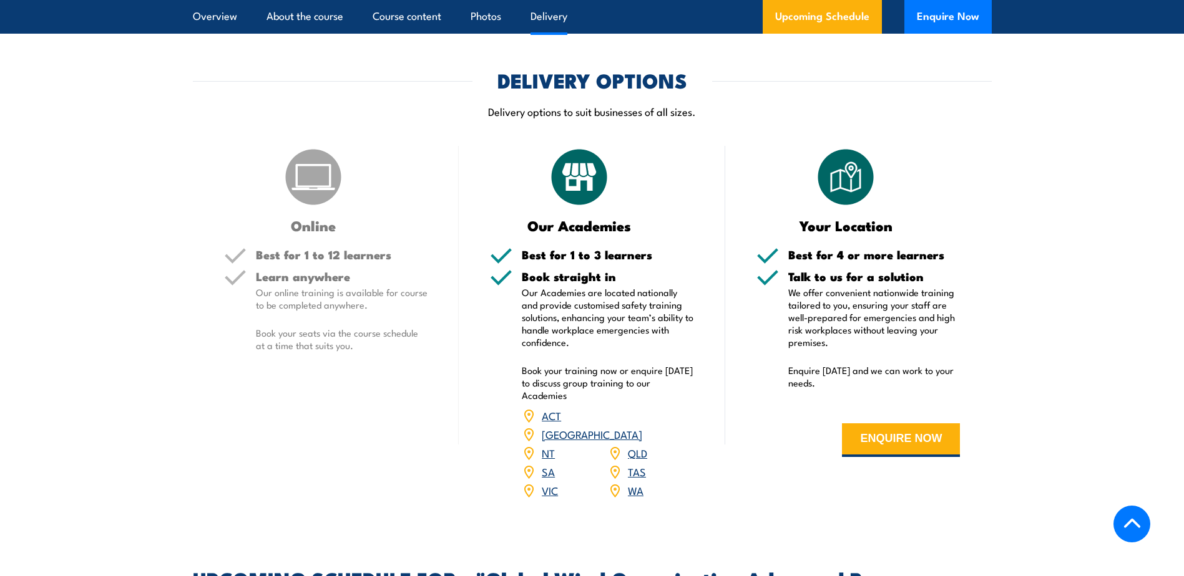
click at [1122, 318] on section "DELIVERY OPTIONS Delivery options to suit businesses of all sizes. Online Best …" at bounding box center [592, 293] width 1184 height 445
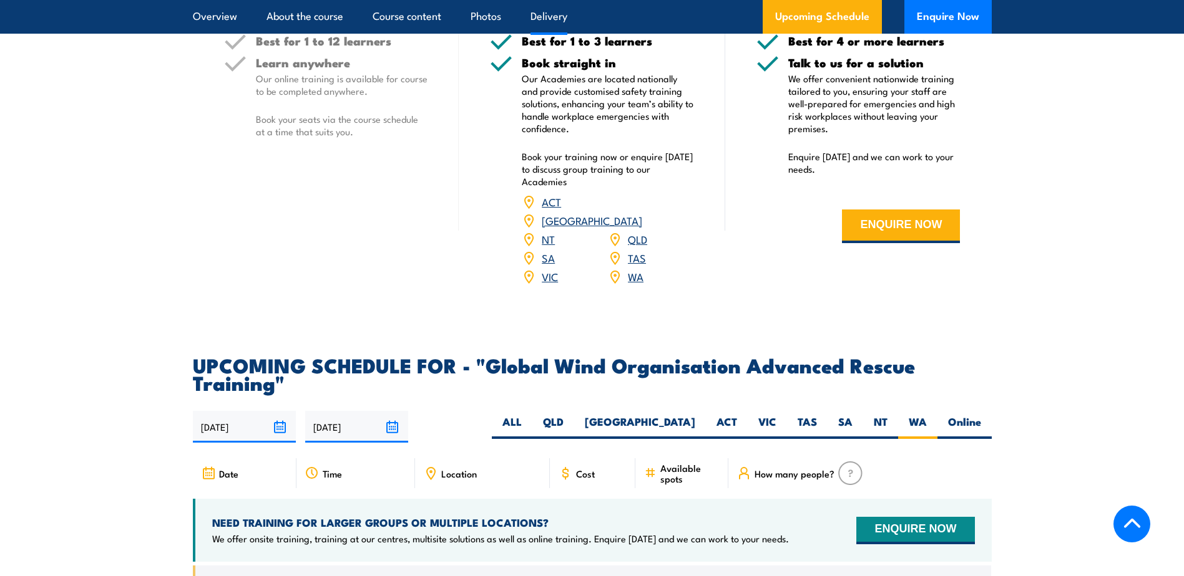
scroll to position [2102, 0]
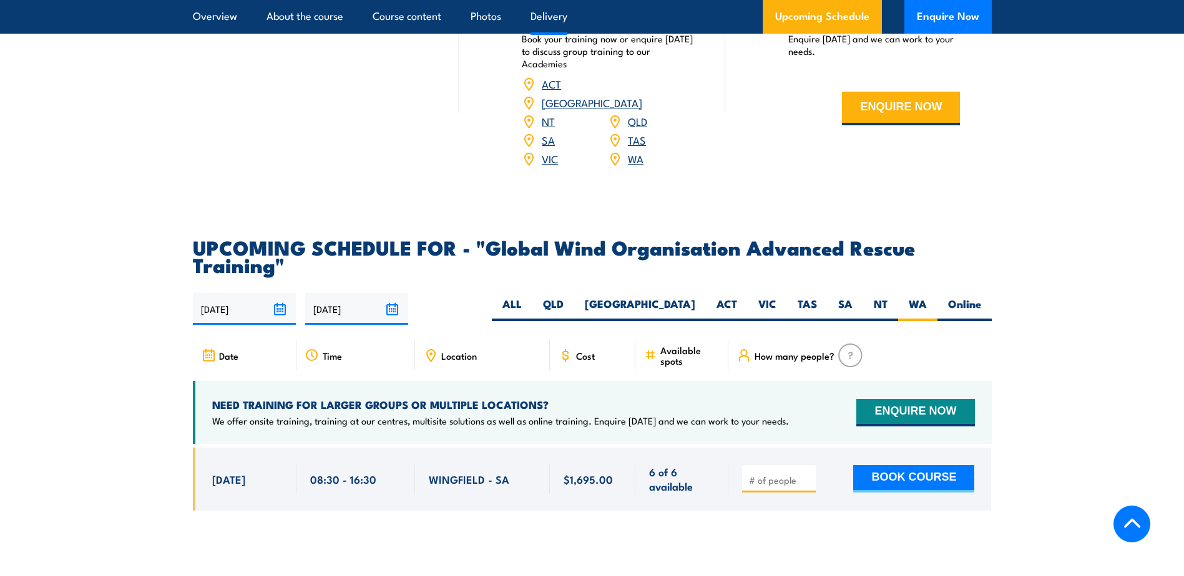
drag, startPoint x: 1182, startPoint y: 343, endPoint x: 1188, endPoint y: 336, distance: 8.9
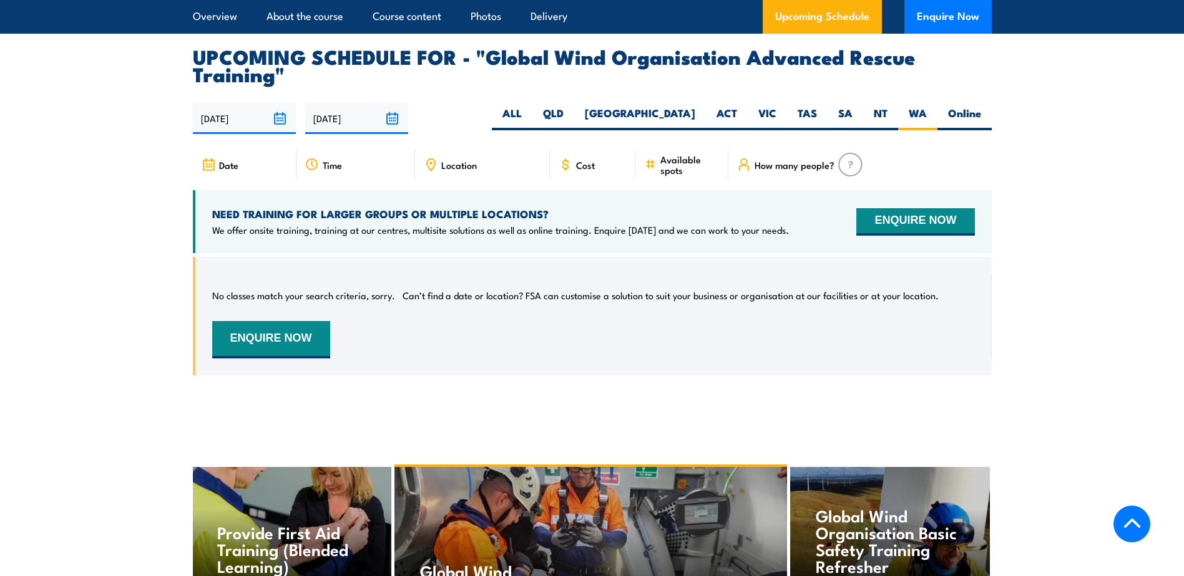
scroll to position [2334, 0]
